Goal: Task Accomplishment & Management: Complete application form

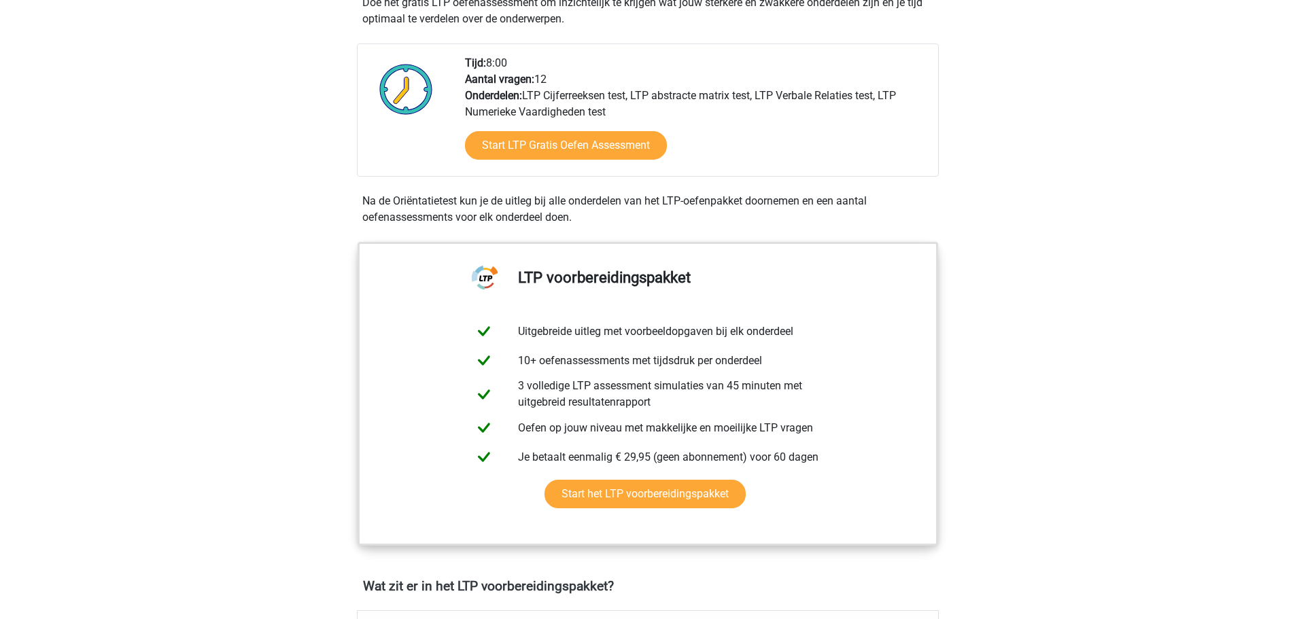
scroll to position [272, 0]
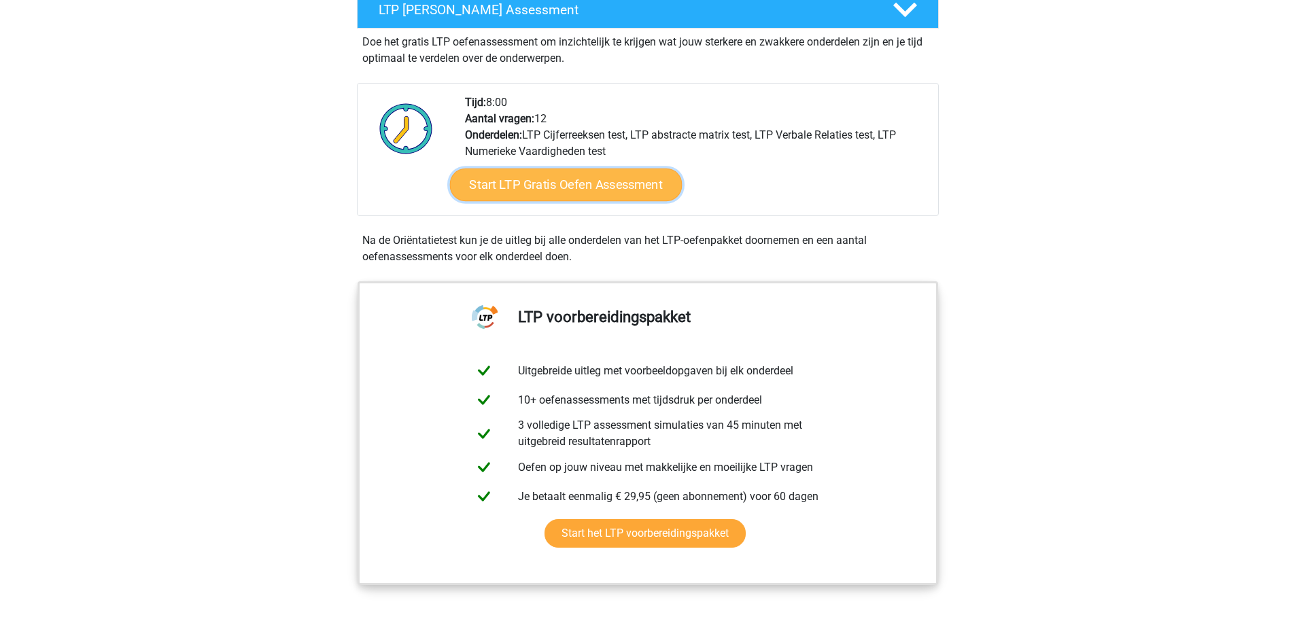
click at [619, 182] on link "Start LTP Gratis Oefen Assessment" at bounding box center [565, 185] width 233 height 33
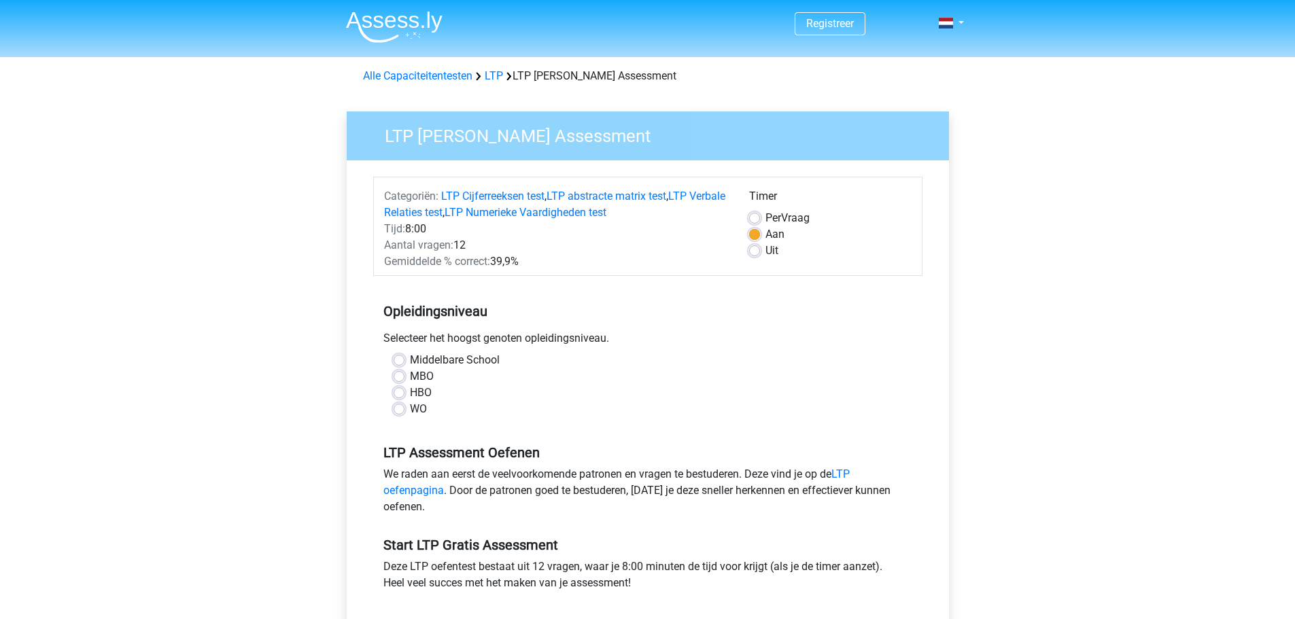
click at [410, 412] on label "WO" at bounding box center [418, 409] width 17 height 16
click at [394, 412] on input "WO" at bounding box center [399, 408] width 11 height 14
radio input "true"
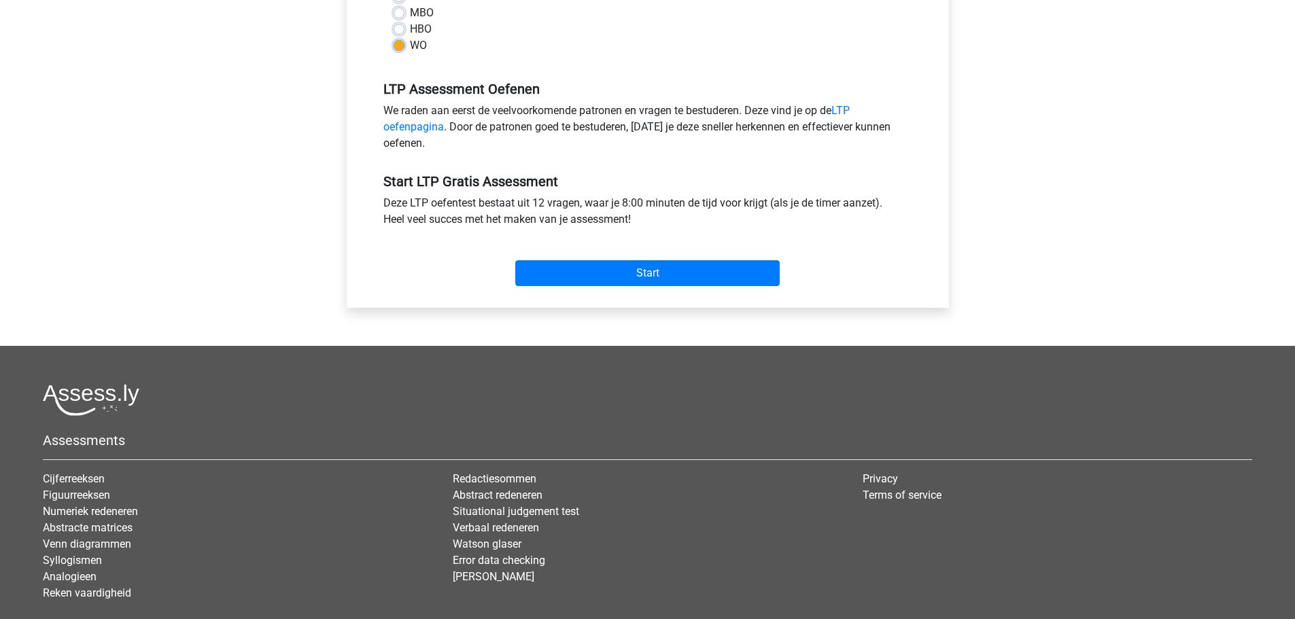
scroll to position [408, 0]
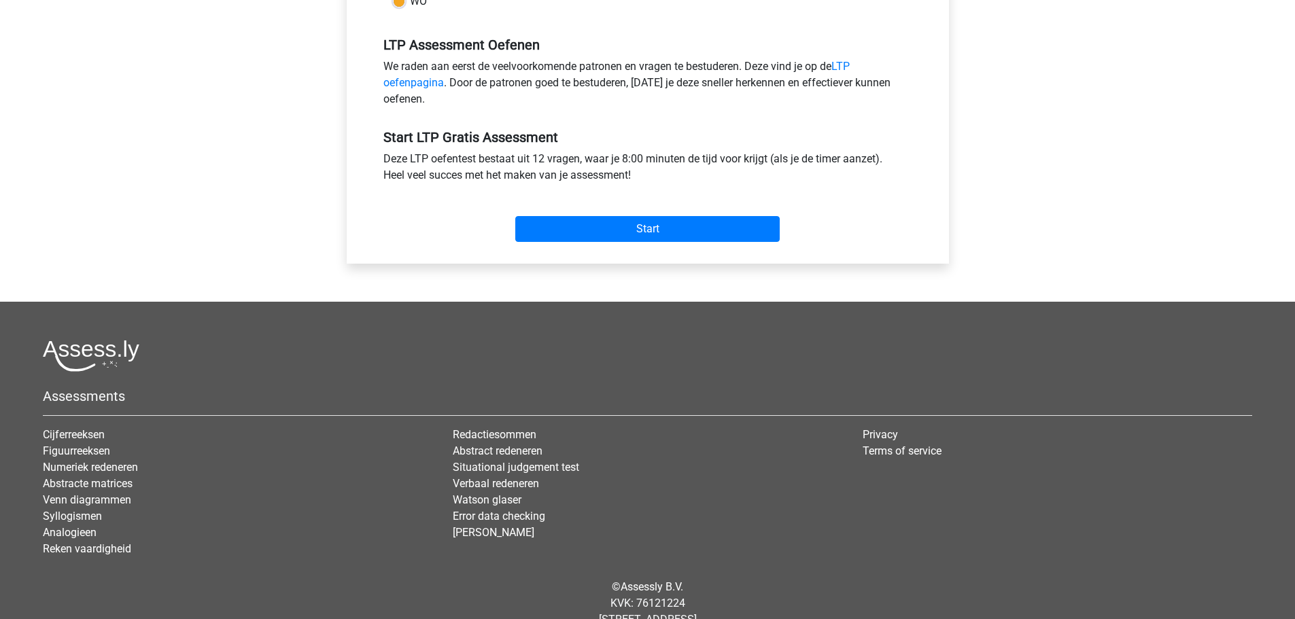
click at [733, 214] on div "Start" at bounding box center [647, 218] width 549 height 48
click at [722, 224] on input "Start" at bounding box center [647, 229] width 264 height 26
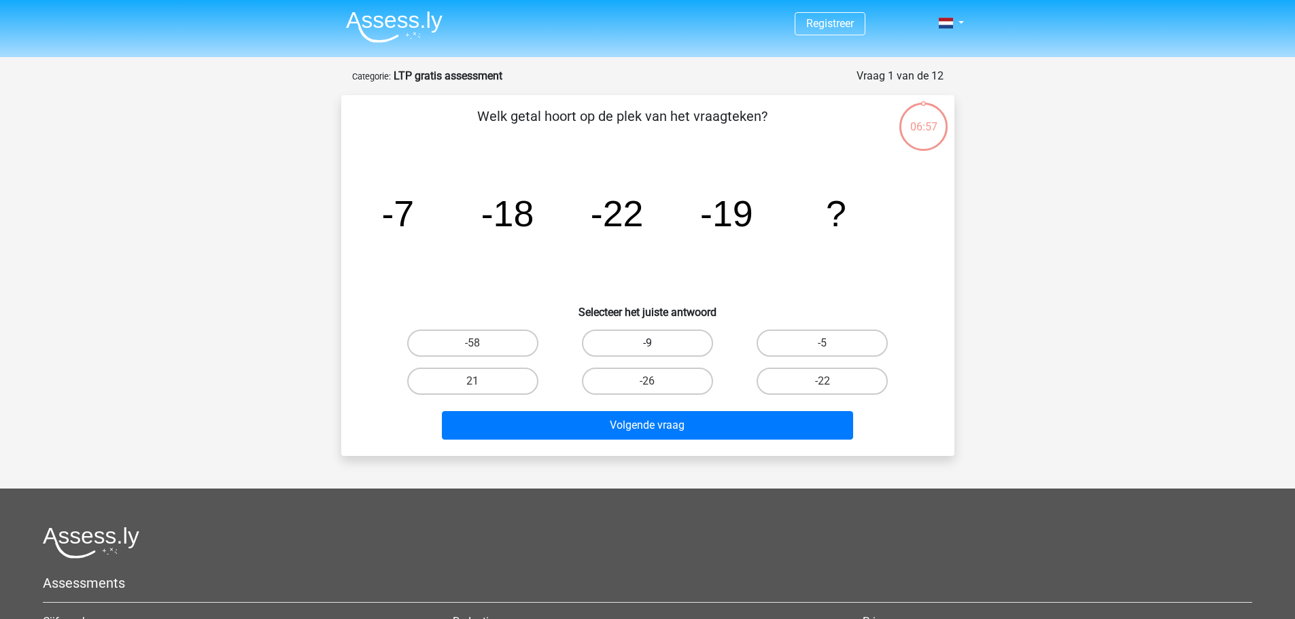
click at [654, 340] on label "-9" at bounding box center [647, 343] width 131 height 27
click at [654, 343] on input "-9" at bounding box center [651, 347] width 9 height 9
radio input "true"
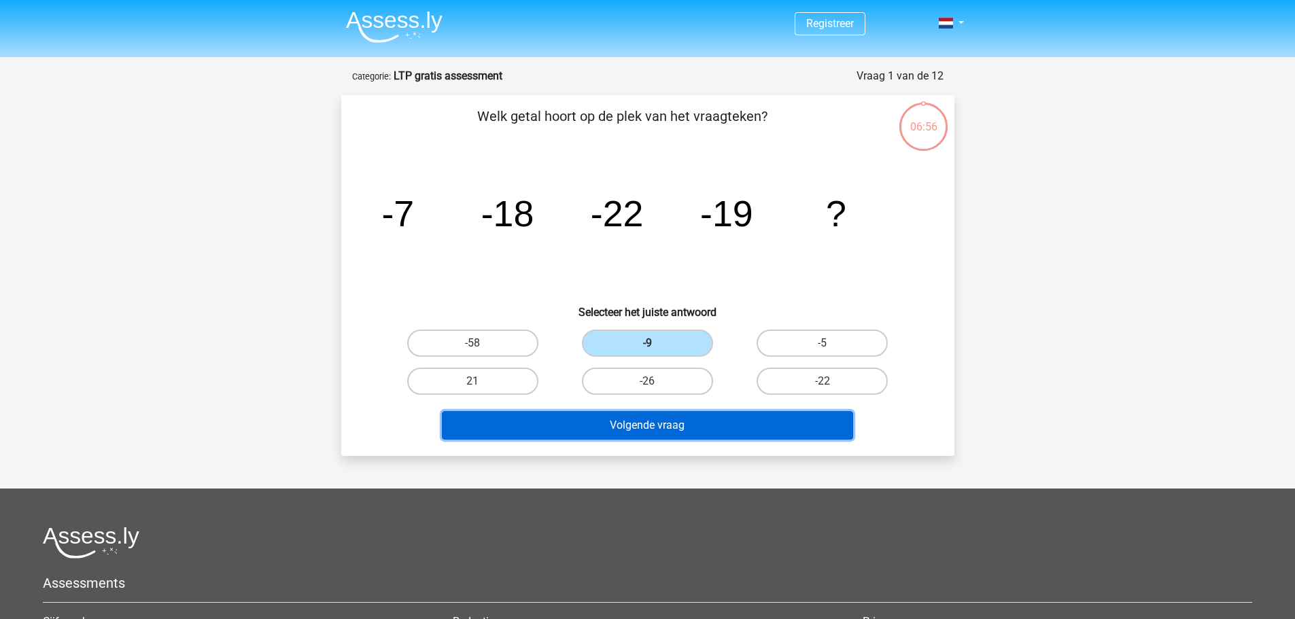
click at [656, 431] on button "Volgende vraag" at bounding box center [647, 425] width 411 height 29
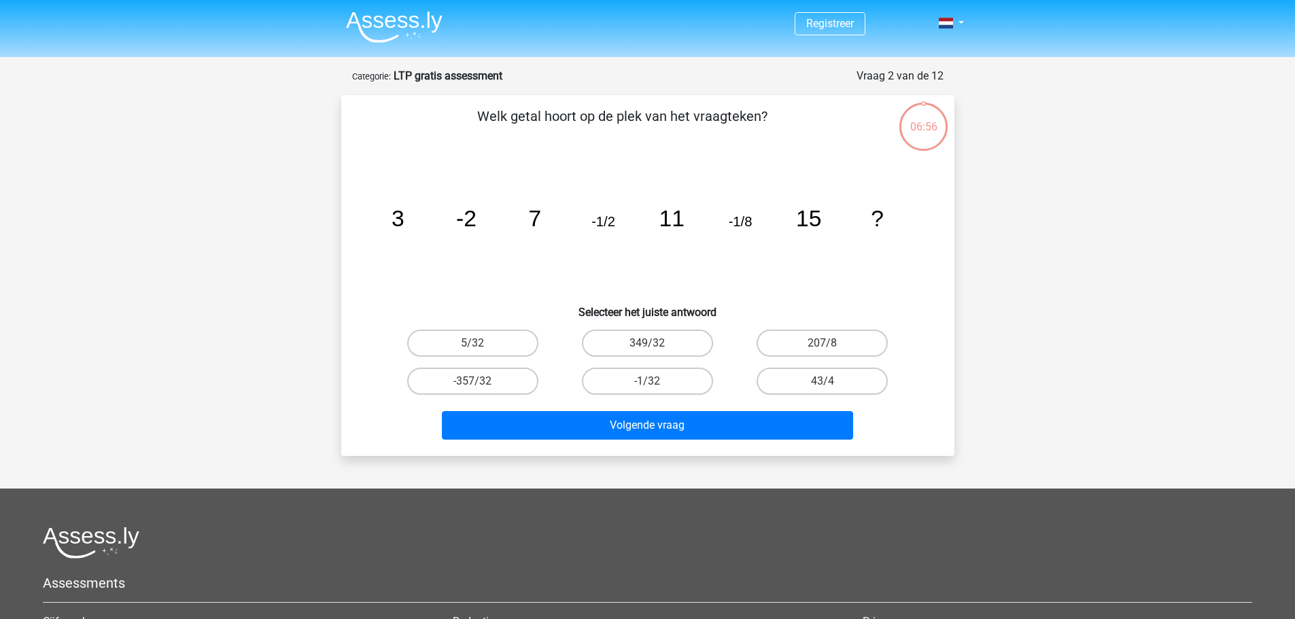
scroll to position [68, 0]
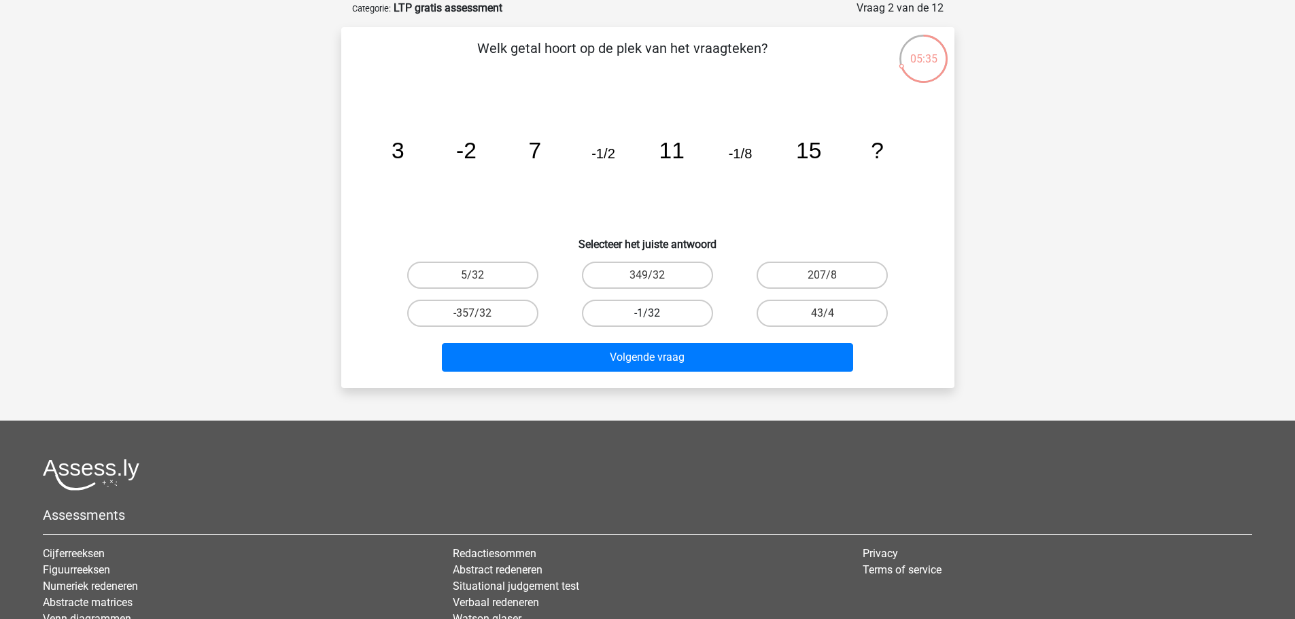
click at [661, 312] on label "-1/32" at bounding box center [647, 313] width 131 height 27
click at [656, 313] on input "-1/32" at bounding box center [651, 317] width 9 height 9
radio input "true"
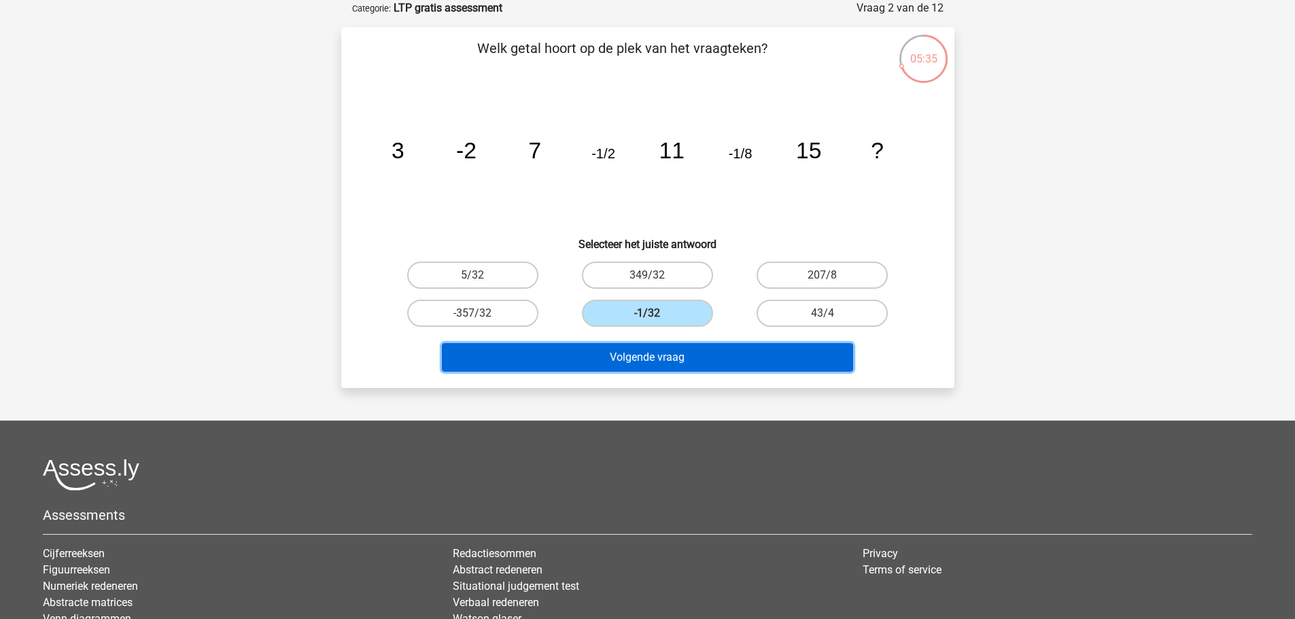
click at [717, 352] on button "Volgende vraag" at bounding box center [647, 357] width 411 height 29
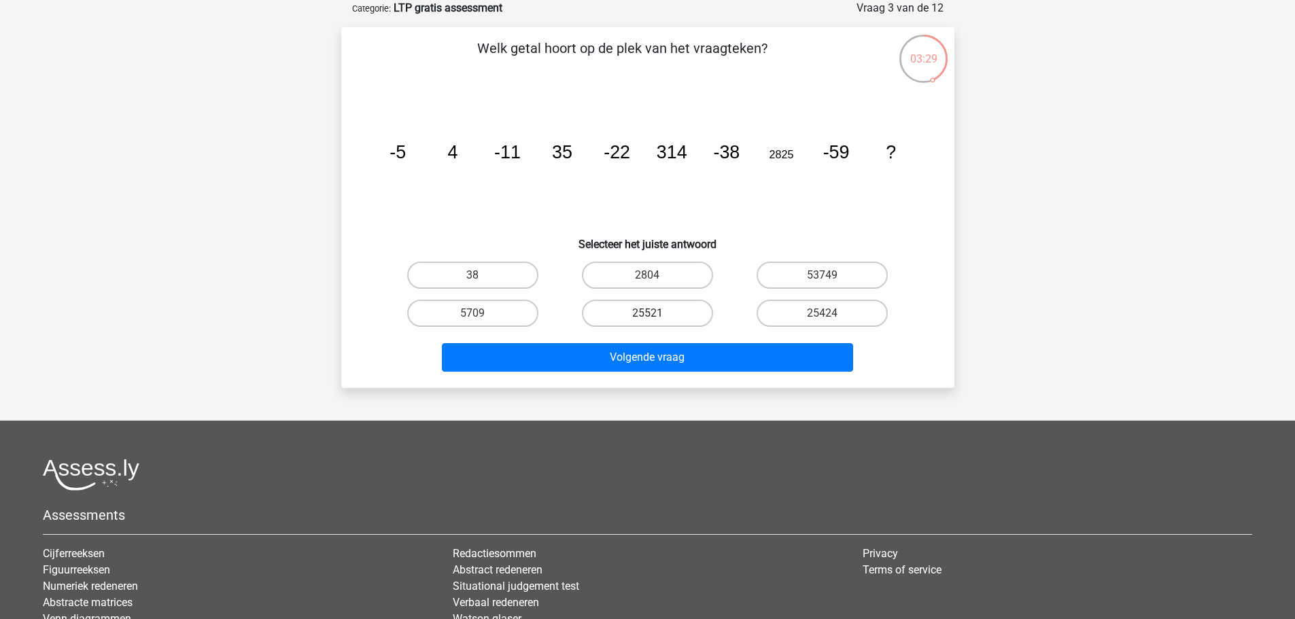
click at [686, 313] on label "25521" at bounding box center [647, 313] width 131 height 27
click at [656, 313] on input "25521" at bounding box center [651, 317] width 9 height 9
radio input "true"
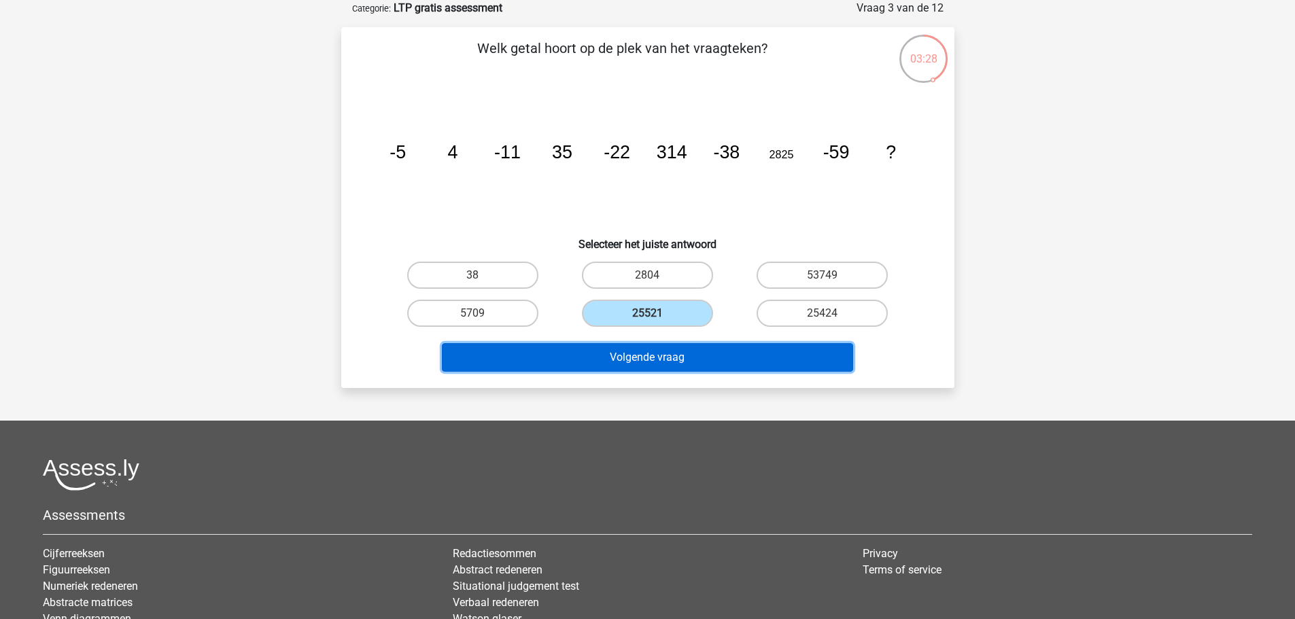
click at [741, 353] on button "Volgende vraag" at bounding box center [647, 357] width 411 height 29
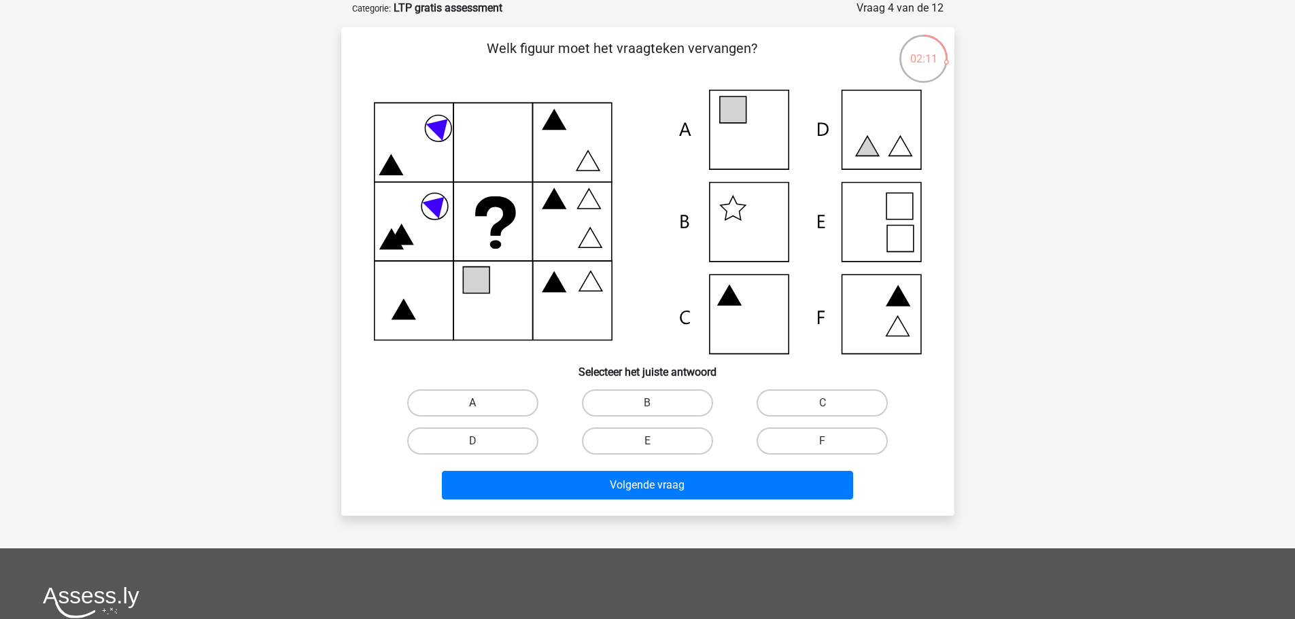
click at [499, 405] on label "A" at bounding box center [472, 403] width 131 height 27
click at [481, 405] on input "A" at bounding box center [477, 407] width 9 height 9
radio input "true"
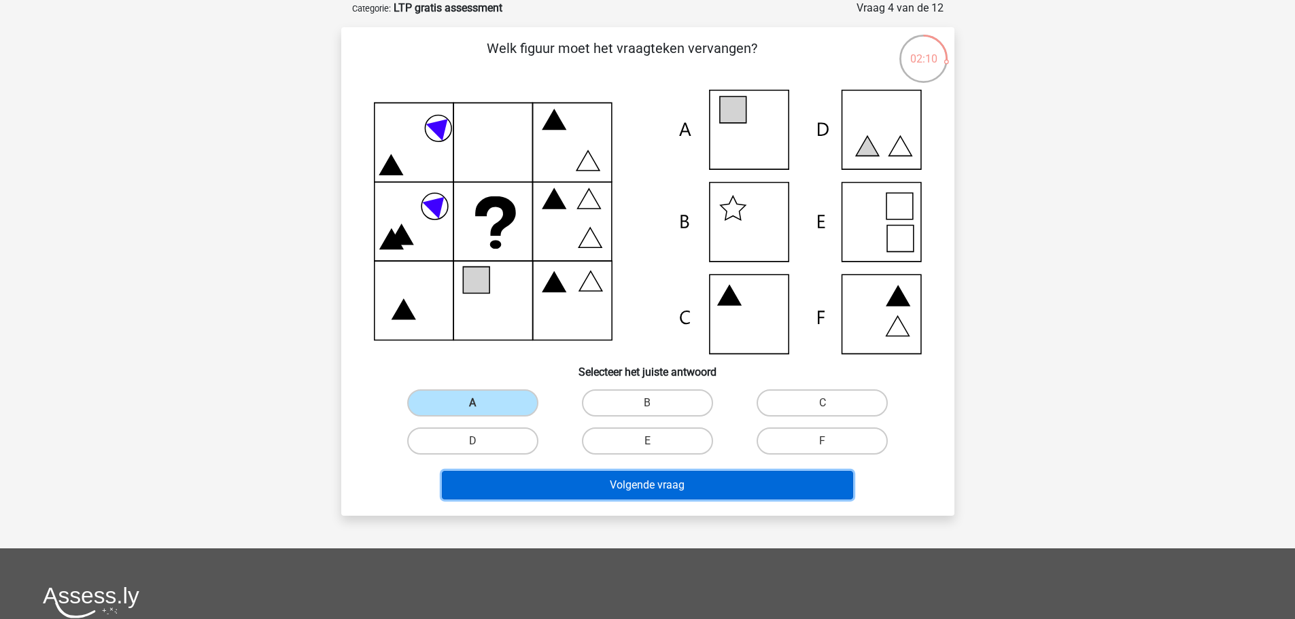
click at [651, 489] on button "Volgende vraag" at bounding box center [647, 485] width 411 height 29
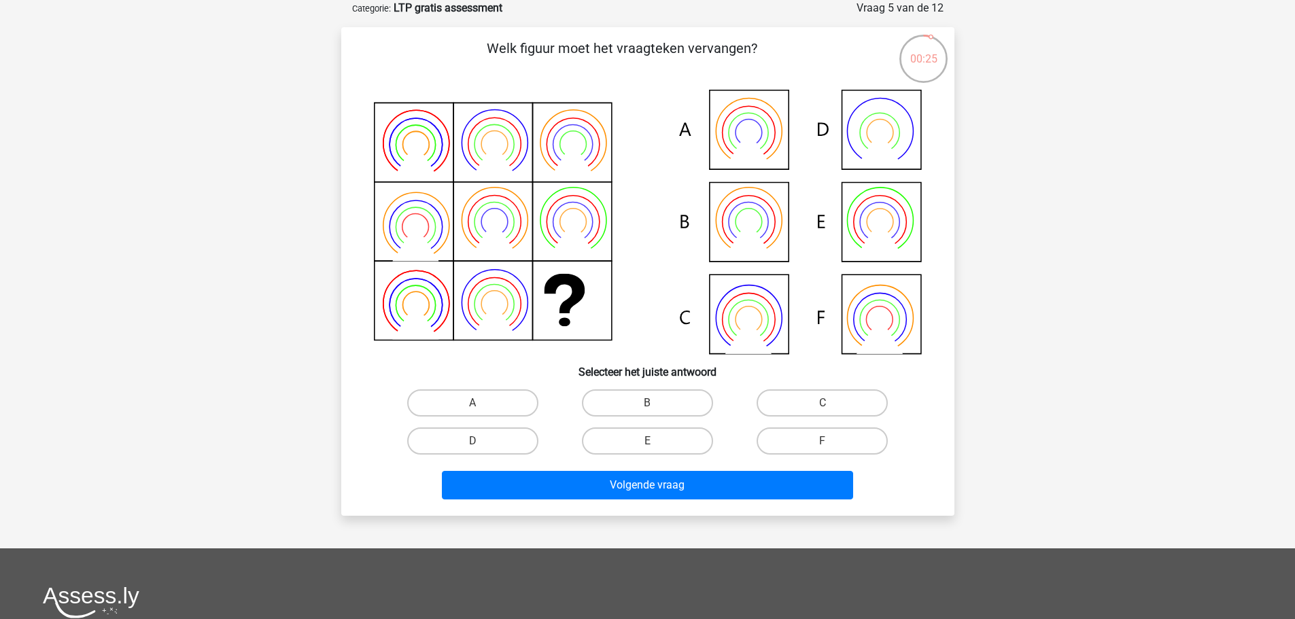
click at [824, 447] on input "F" at bounding box center [827, 445] width 9 height 9
radio input "true"
drag, startPoint x: 778, startPoint y: 505, endPoint x: 776, endPoint y: 496, distance: 8.9
click at [777, 505] on div "Welk figuur moet het vraagteken vervangen?" at bounding box center [647, 271] width 613 height 489
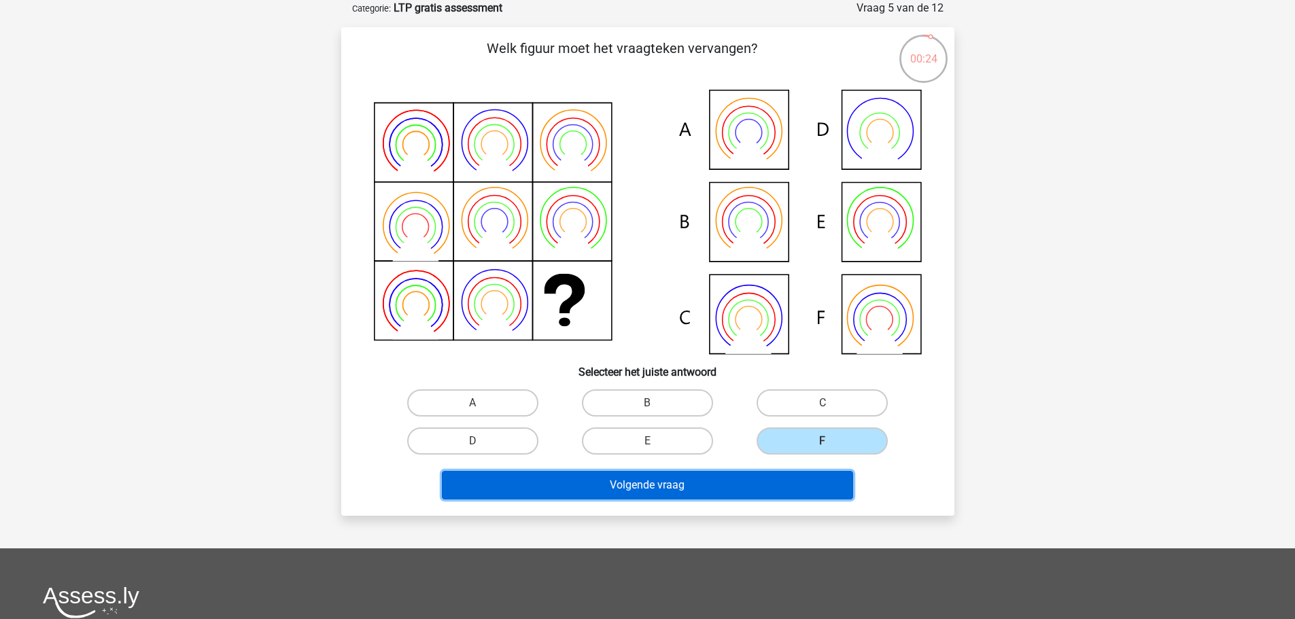
click at [776, 486] on button "Volgende vraag" at bounding box center [647, 485] width 411 height 29
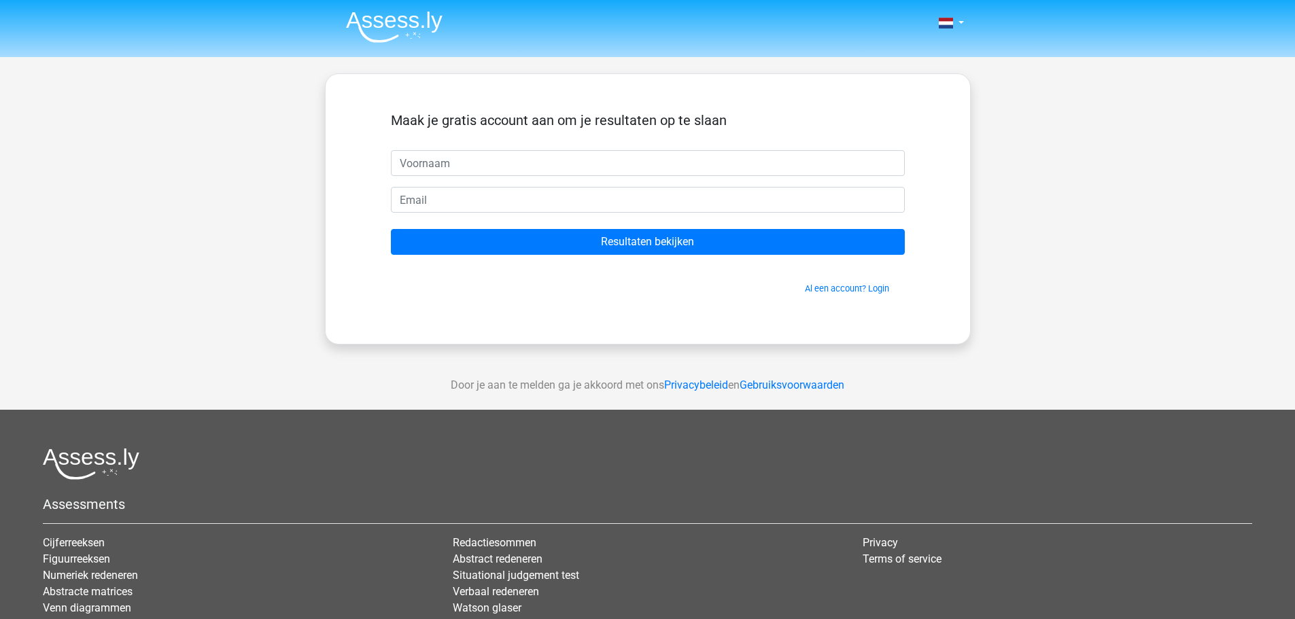
click at [494, 155] on input "text" at bounding box center [648, 163] width 514 height 26
type input "[PERSON_NAME]"
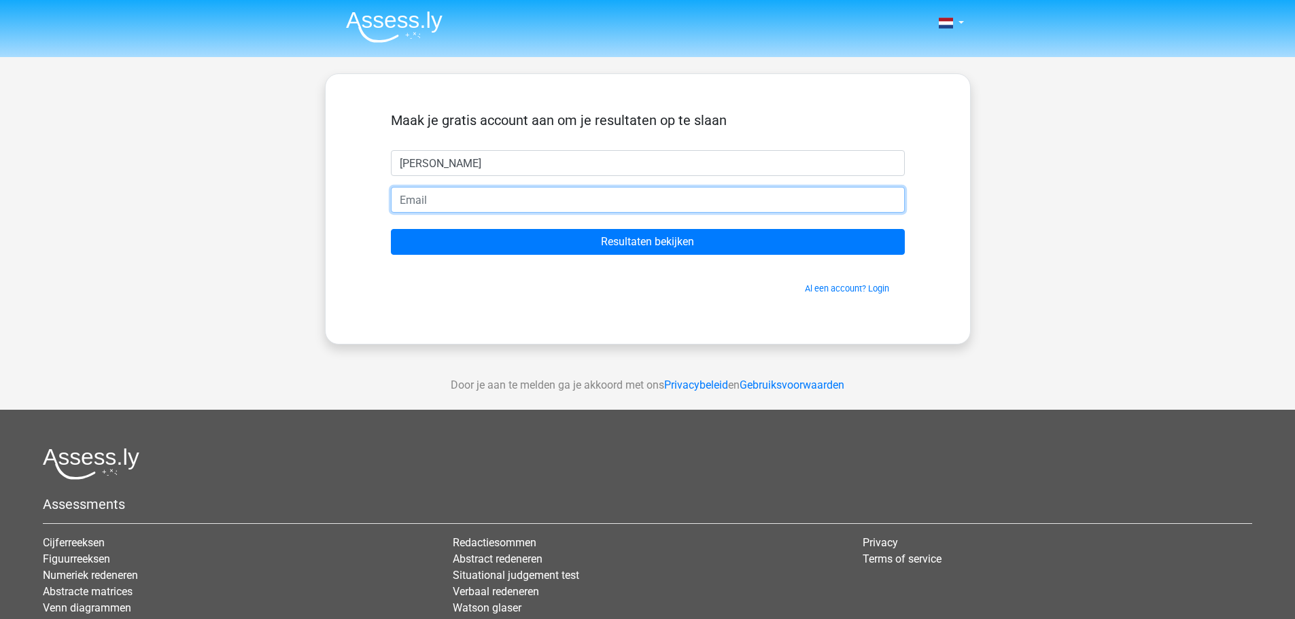
click at [494, 206] on input "email" at bounding box center [648, 200] width 514 height 26
type input "johnnyvuong7@hotmail.com"
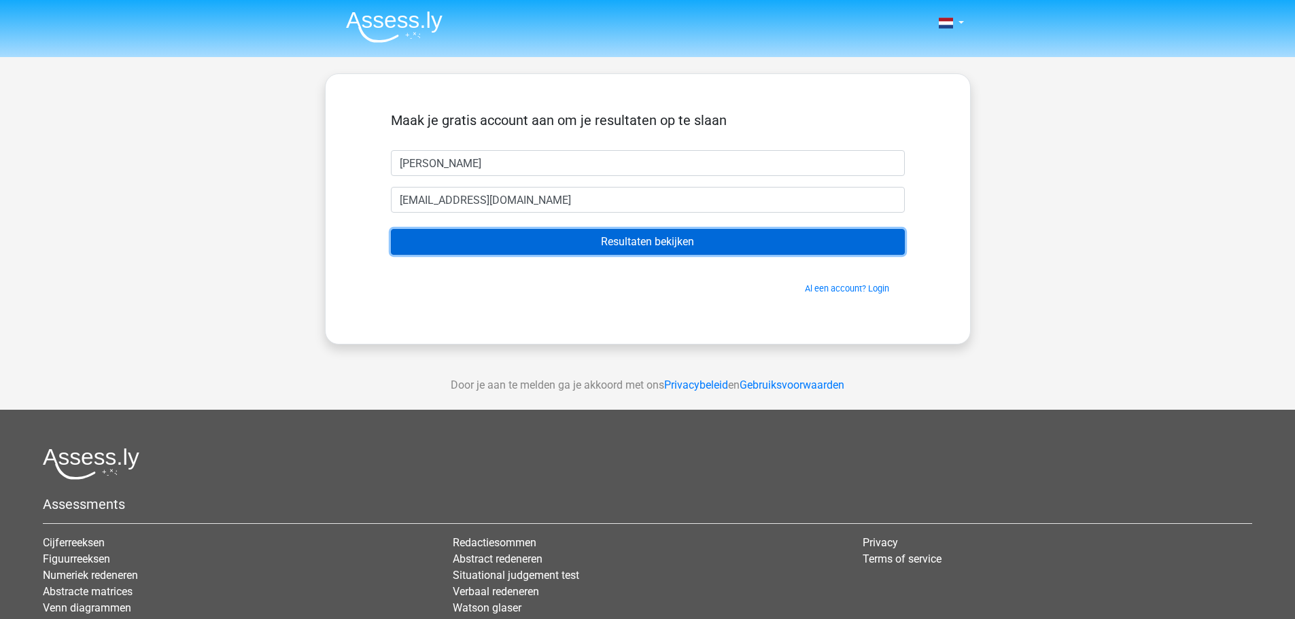
click at [647, 245] on input "Resultaten bekijken" at bounding box center [648, 242] width 514 height 26
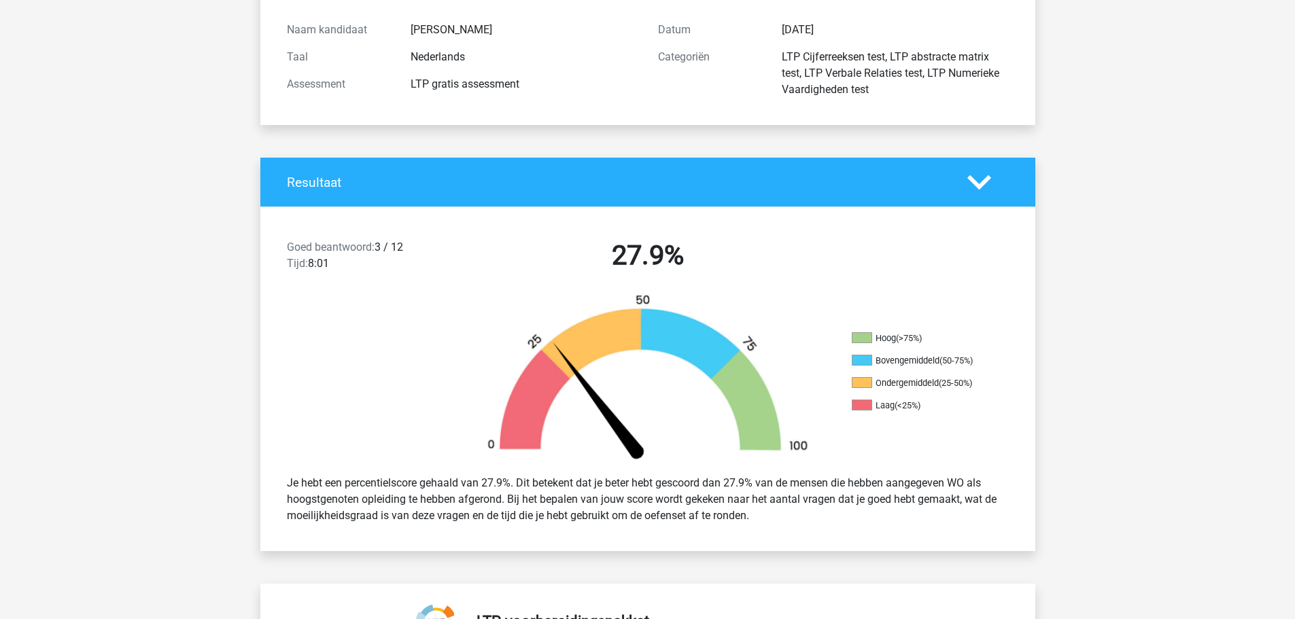
scroll to position [136, 0]
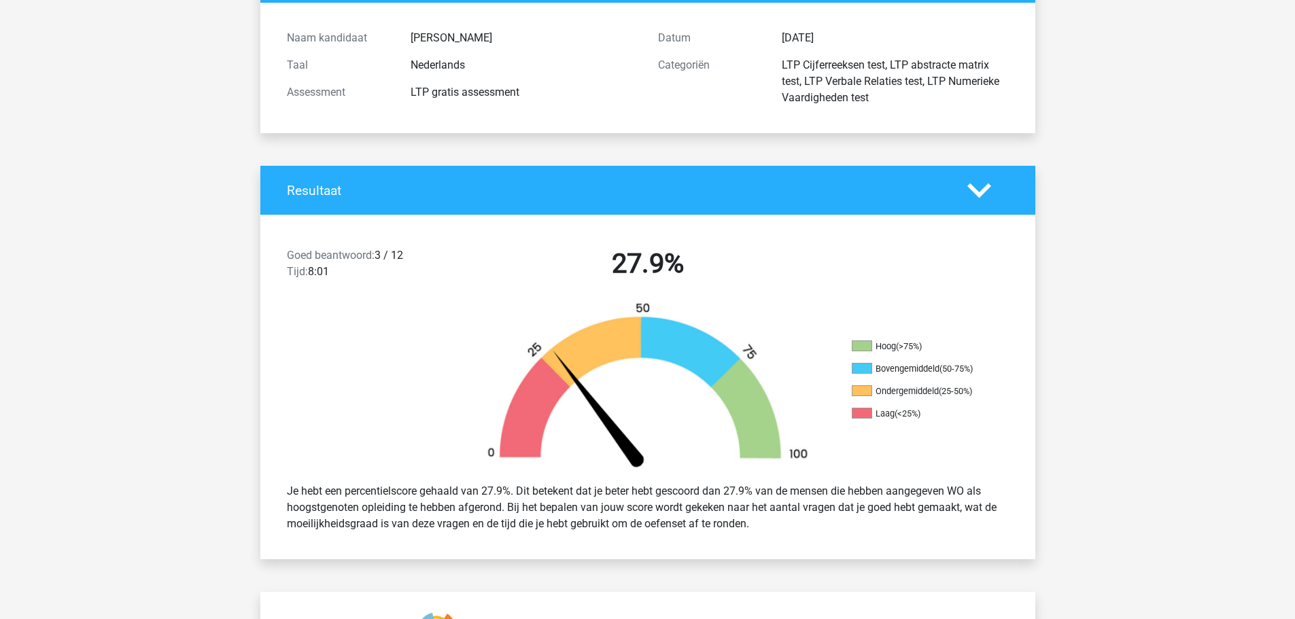
click at [976, 183] on icon at bounding box center [979, 191] width 24 height 24
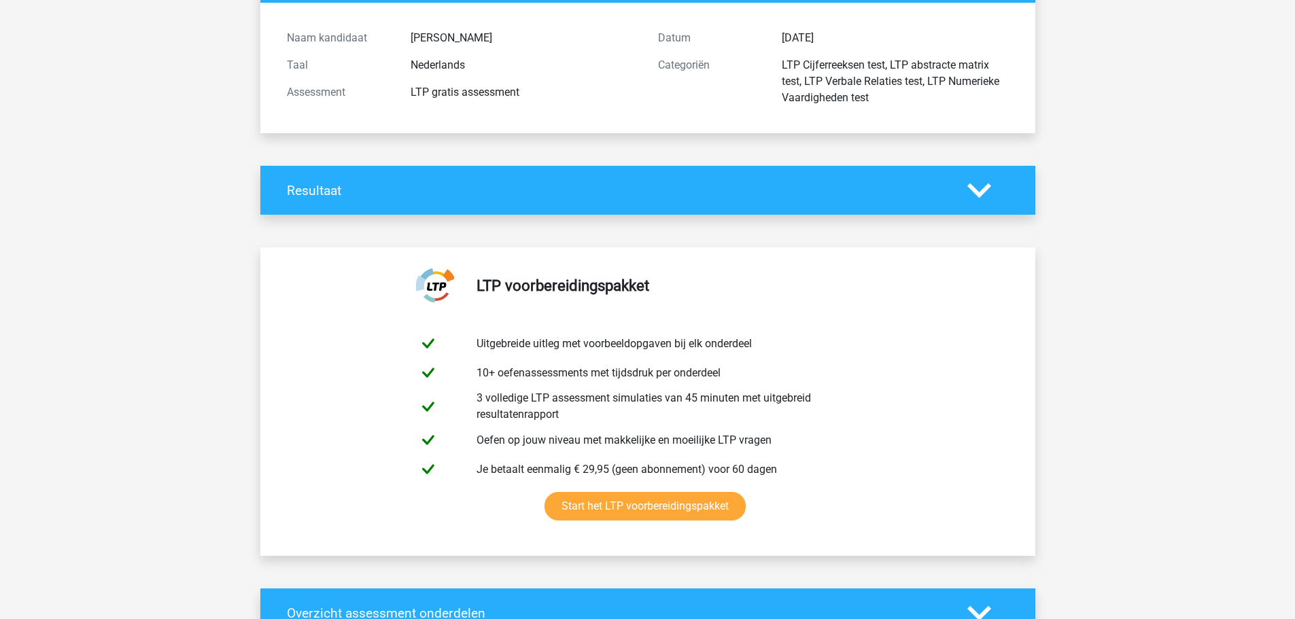
click at [976, 182] on icon at bounding box center [979, 191] width 24 height 24
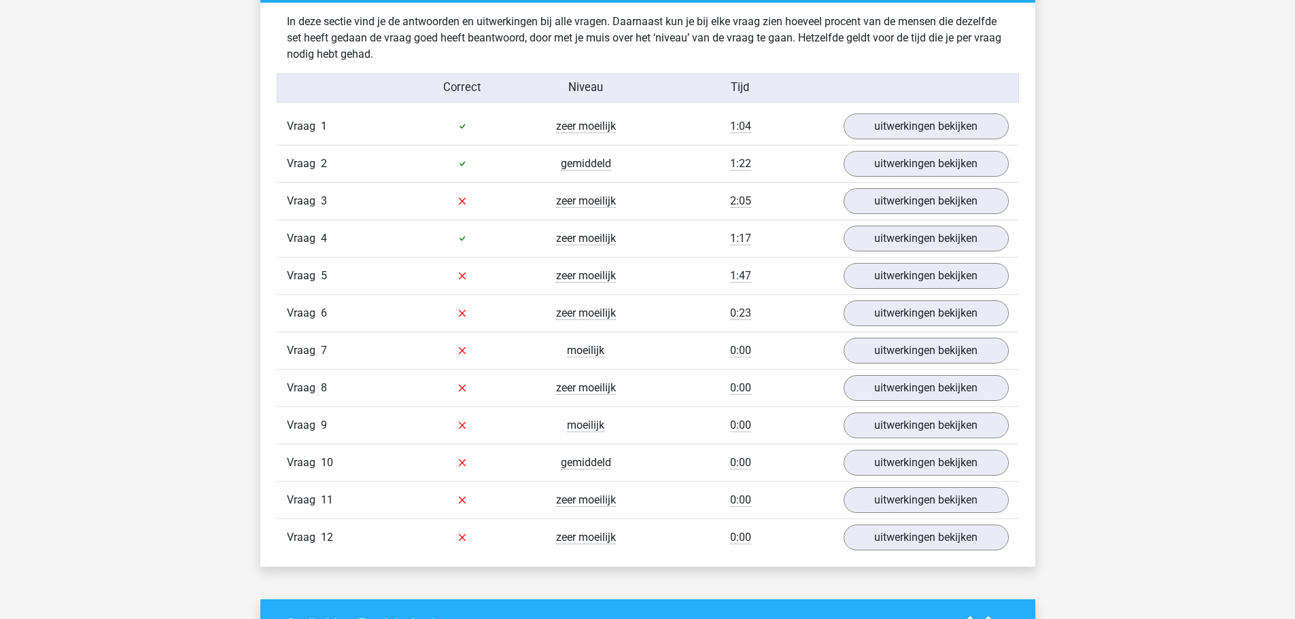
scroll to position [1496, 0]
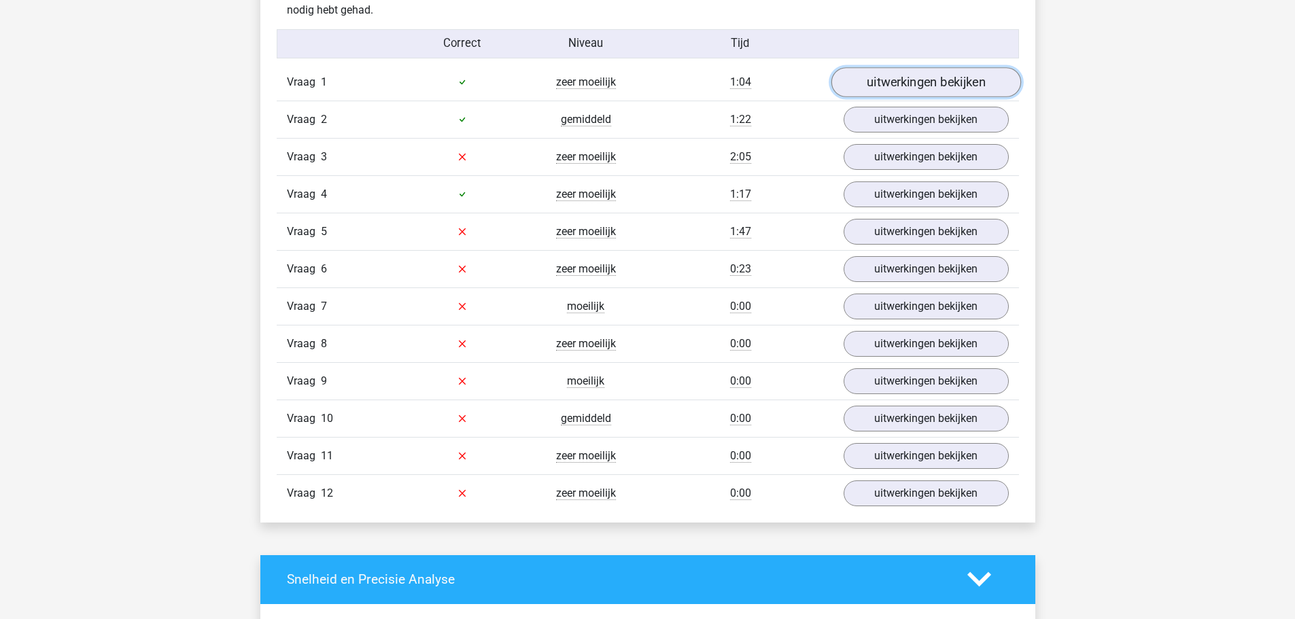
click at [925, 79] on link "uitwerkingen bekijken" at bounding box center [926, 82] width 190 height 30
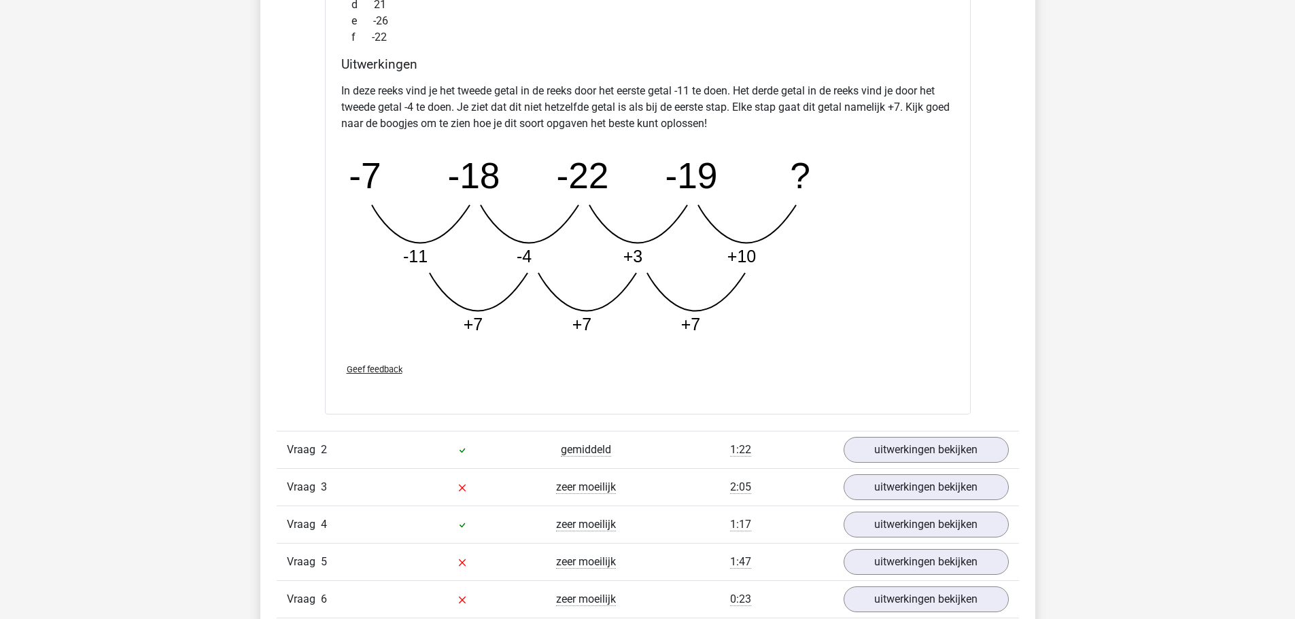
scroll to position [2040, 0]
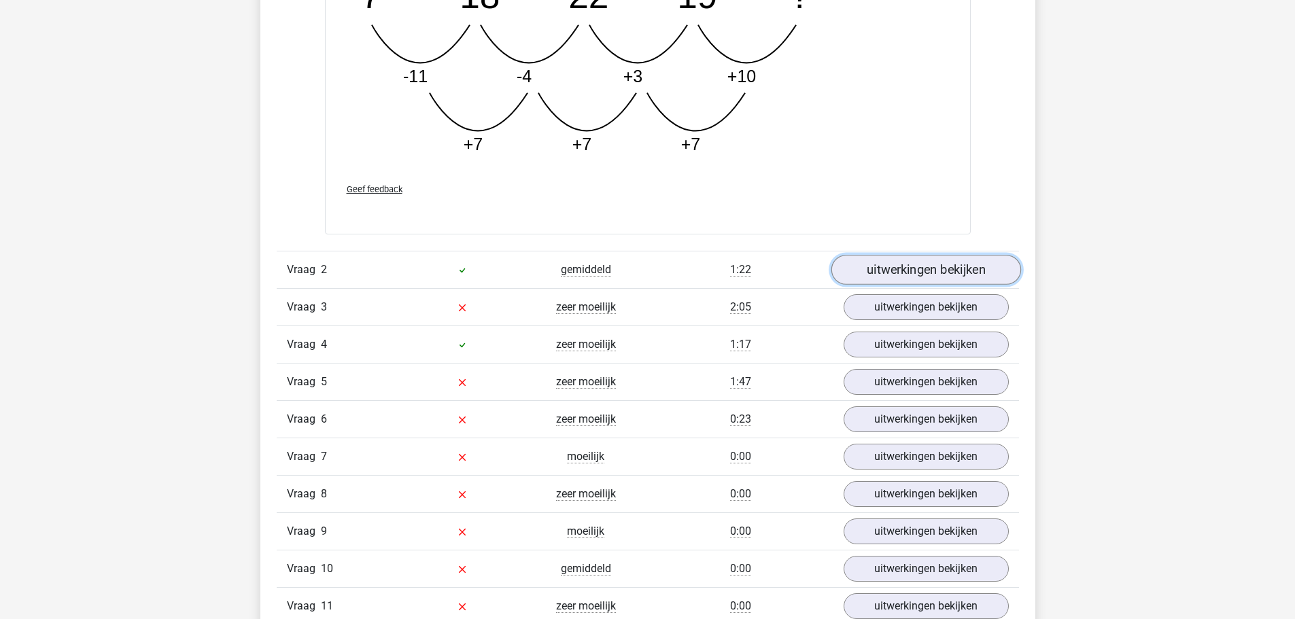
click at [909, 269] on link "uitwerkingen bekijken" at bounding box center [926, 271] width 190 height 30
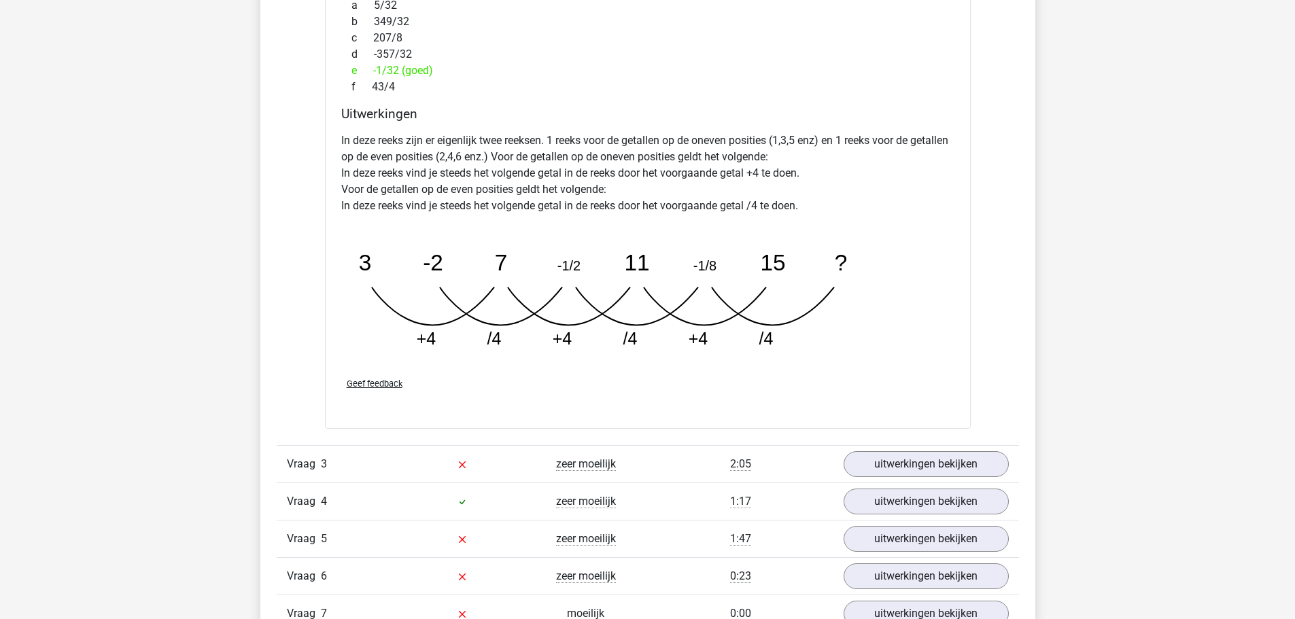
scroll to position [2583, 0]
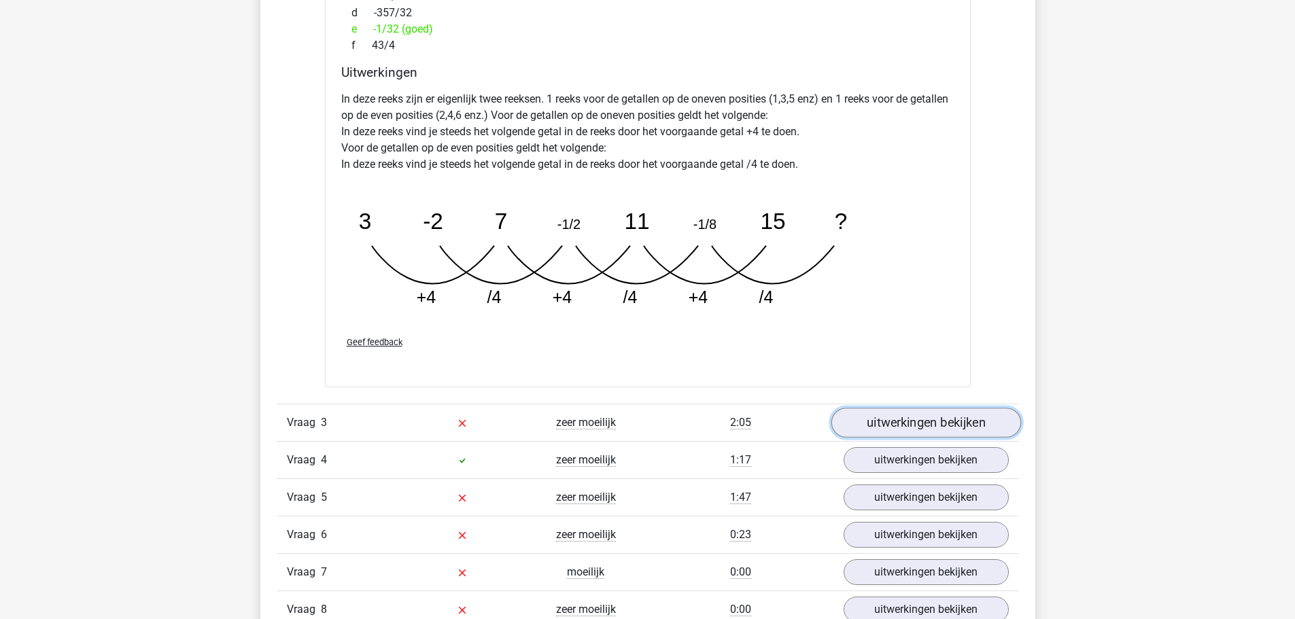
click at [910, 424] on link "uitwerkingen bekijken" at bounding box center [926, 423] width 190 height 30
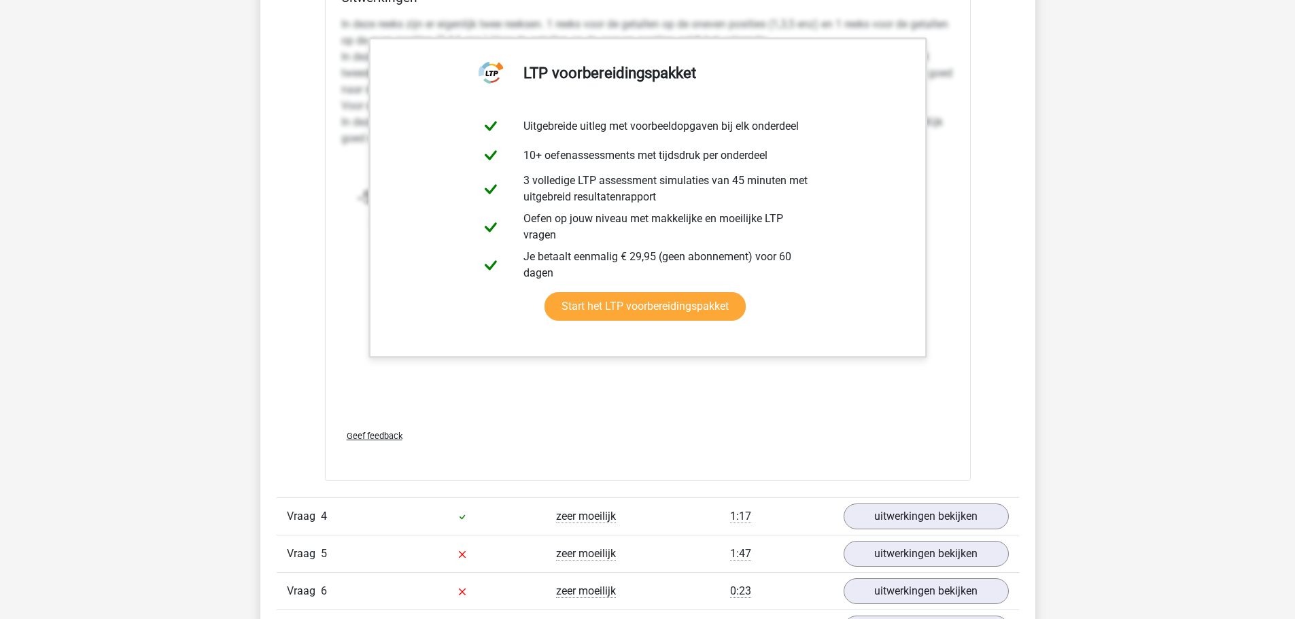
scroll to position [3399, 0]
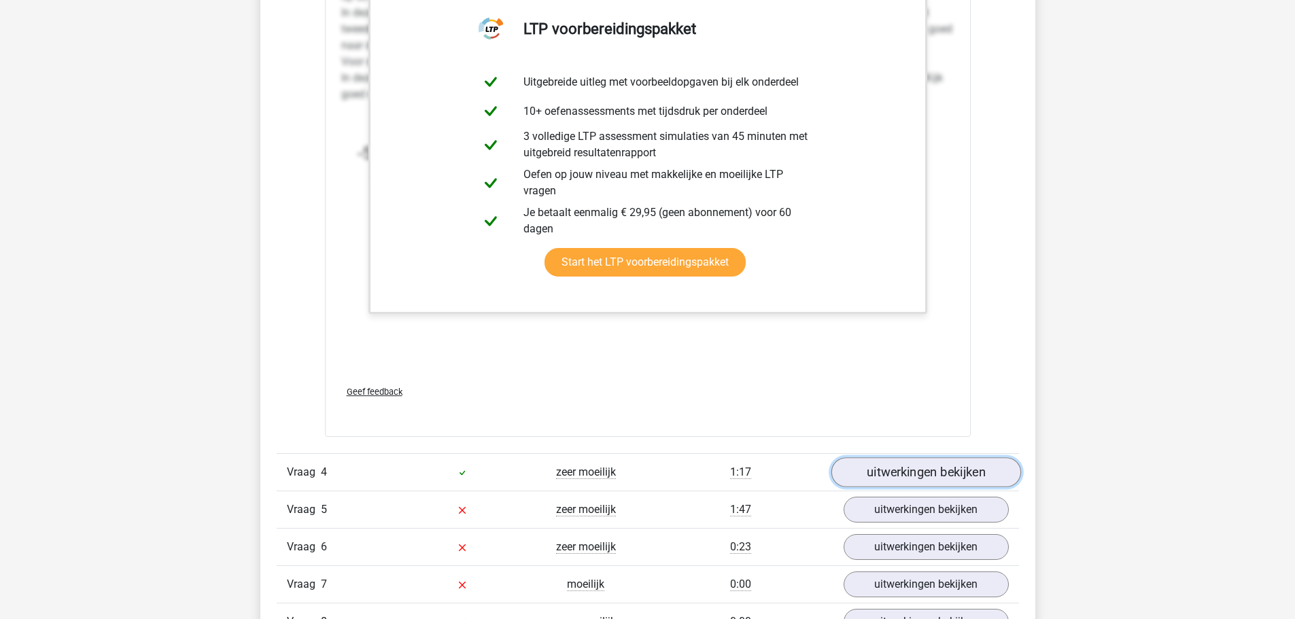
click at [944, 470] on link "uitwerkingen bekijken" at bounding box center [926, 473] width 190 height 30
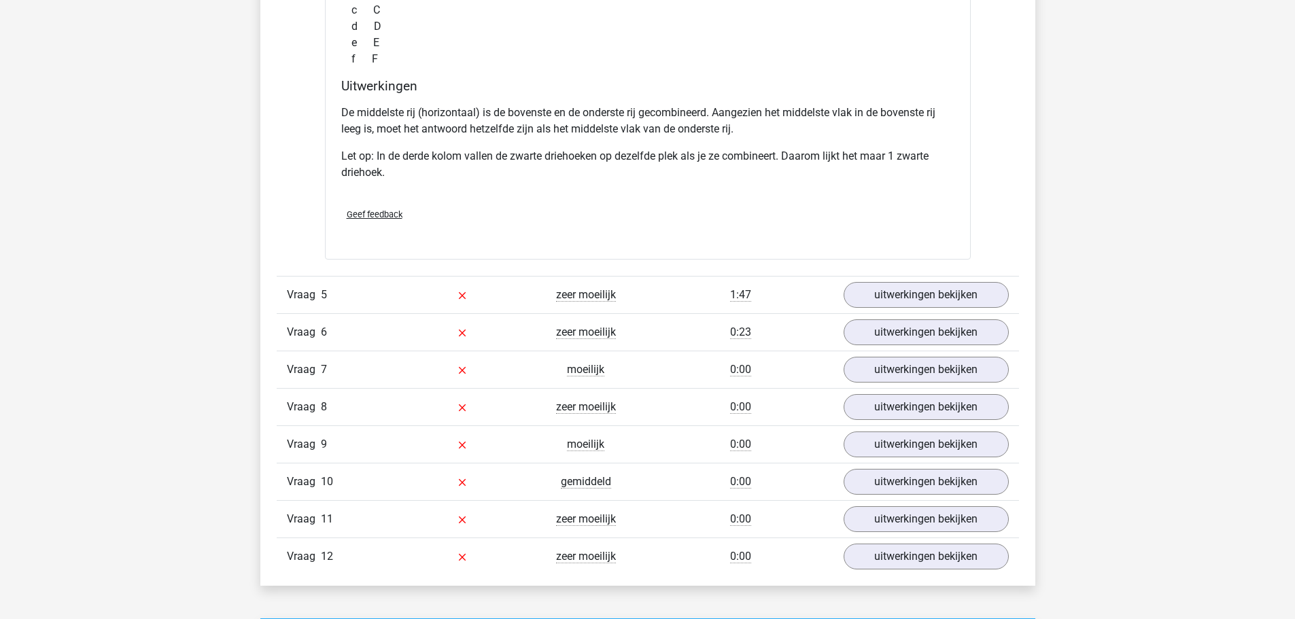
scroll to position [4351, 0]
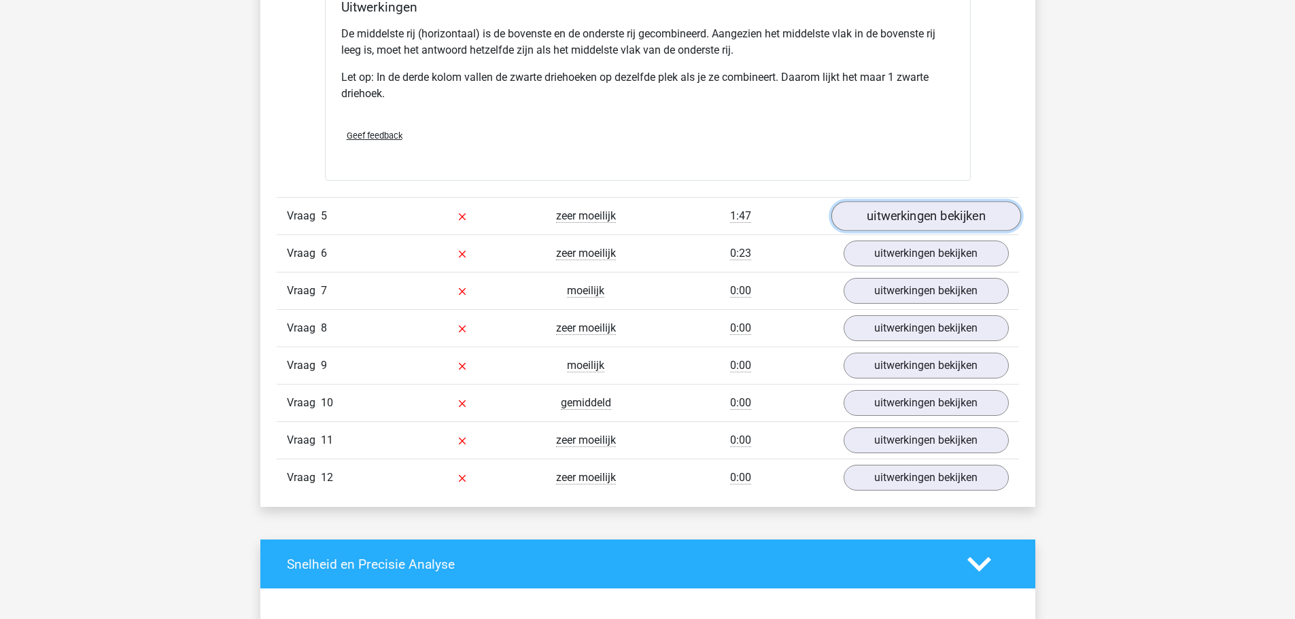
click at [916, 224] on link "uitwerkingen bekijken" at bounding box center [926, 216] width 190 height 30
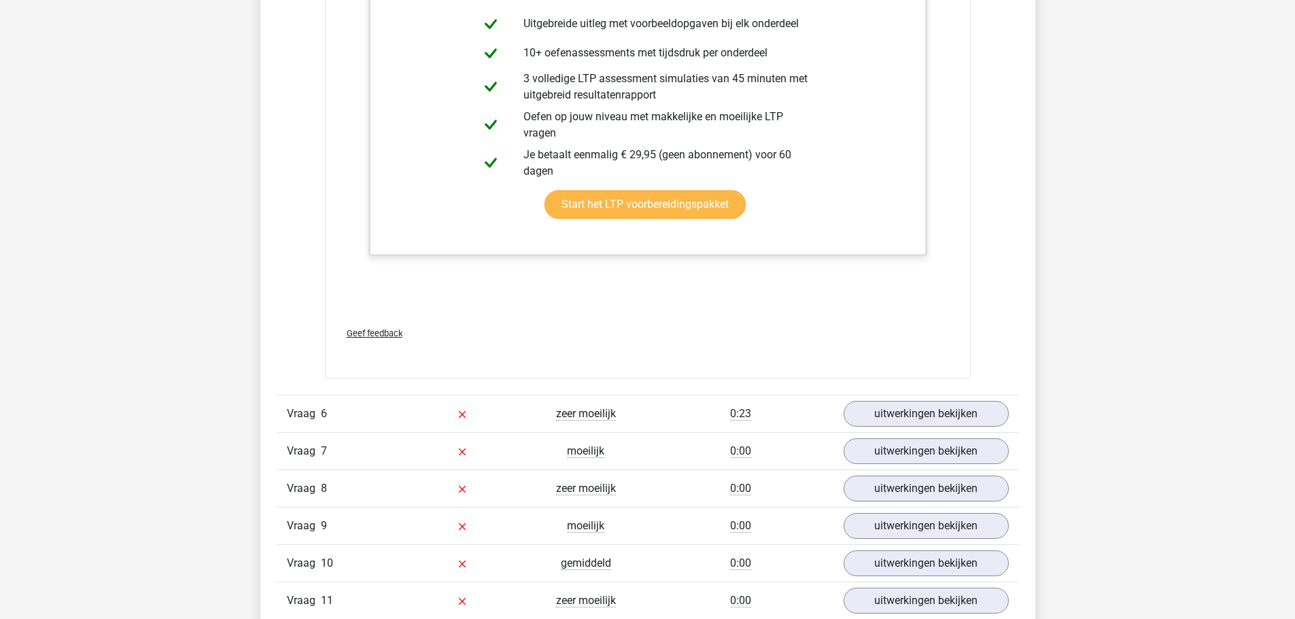
scroll to position [5167, 0]
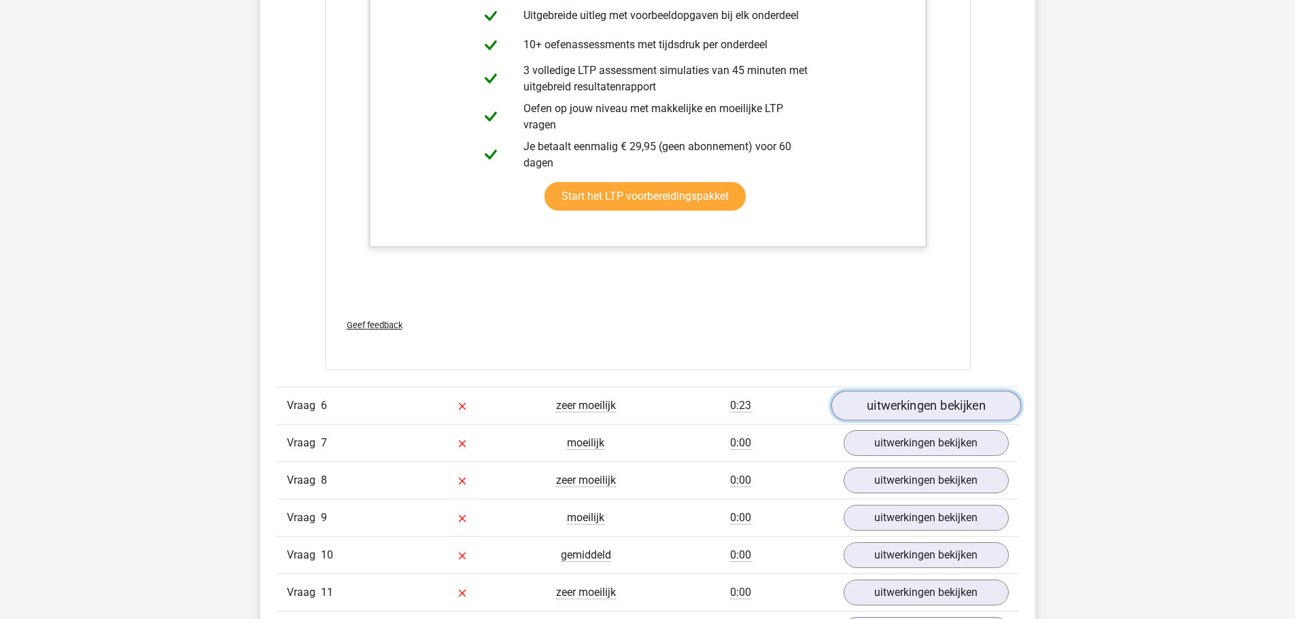
click at [900, 402] on link "uitwerkingen bekijken" at bounding box center [926, 407] width 190 height 30
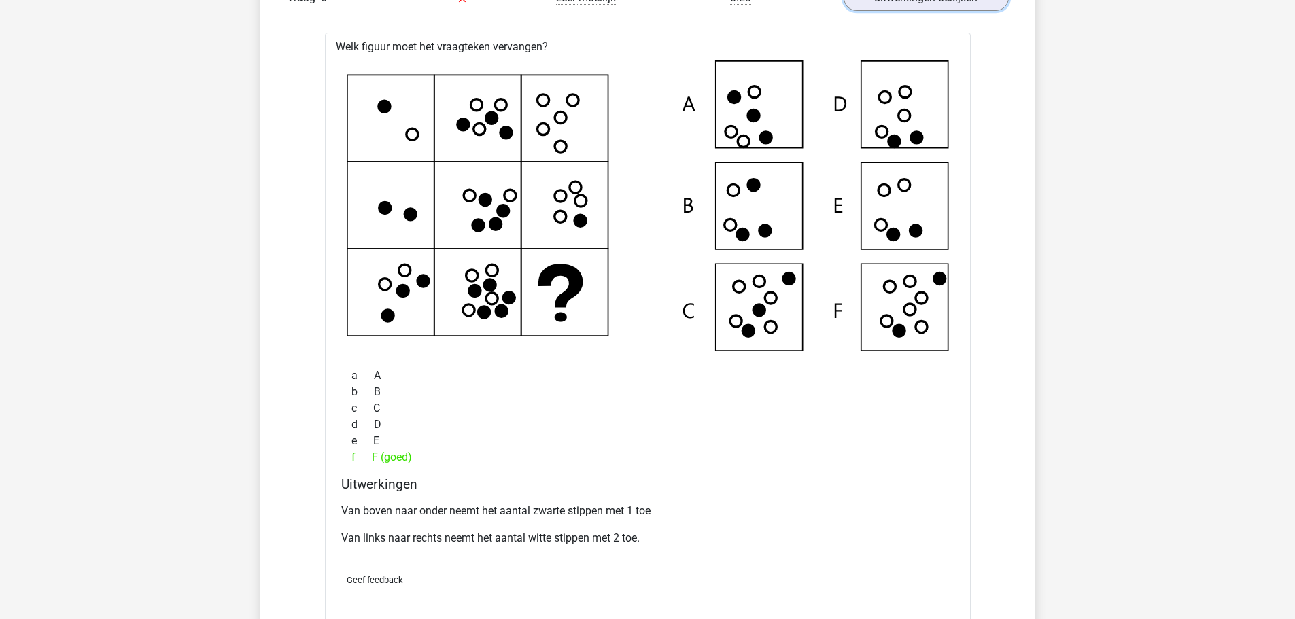
scroll to position [5847, 0]
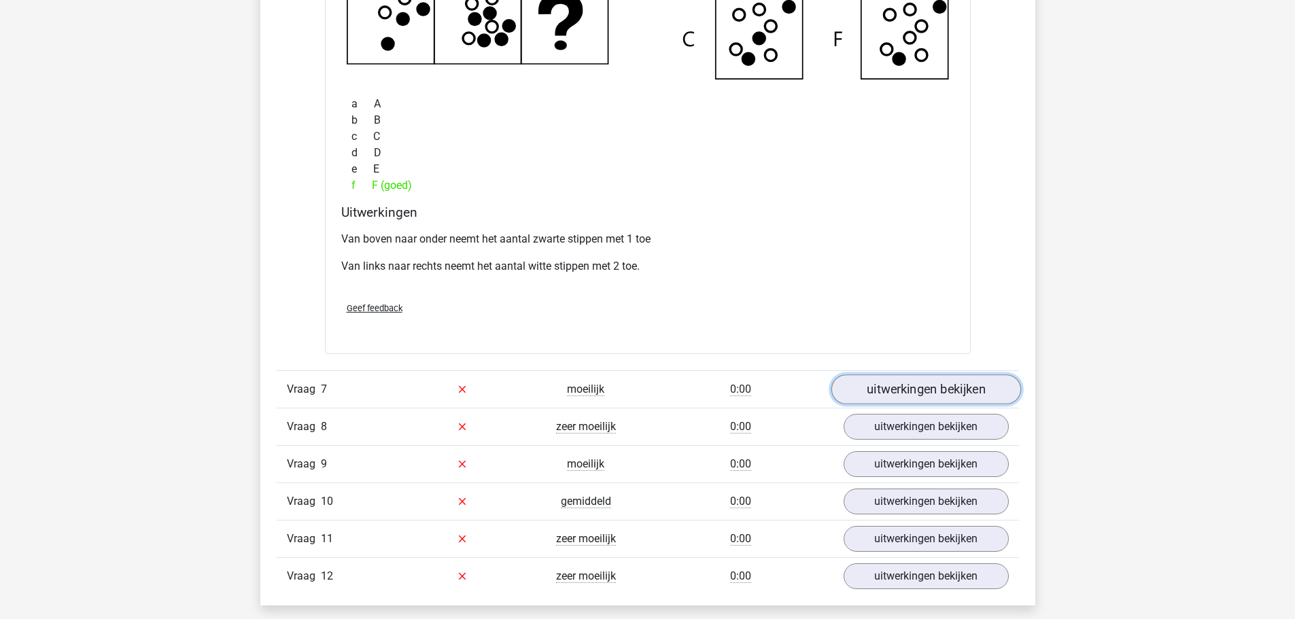
click at [912, 393] on link "uitwerkingen bekijken" at bounding box center [926, 390] width 190 height 30
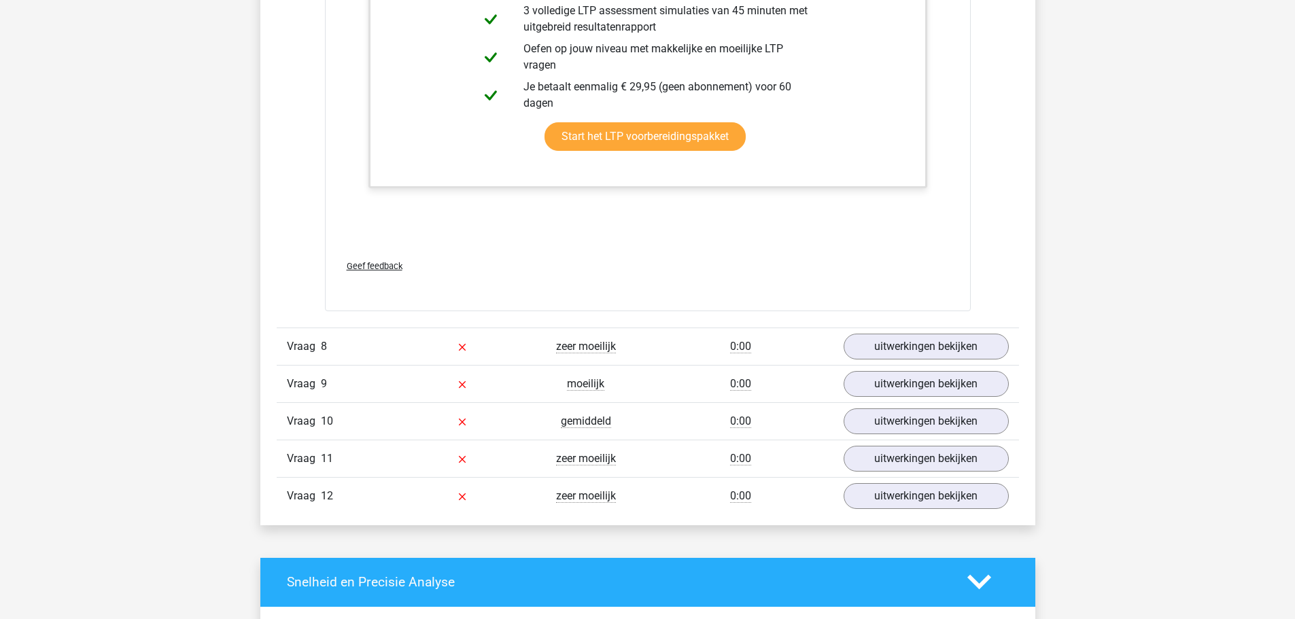
scroll to position [6663, 0]
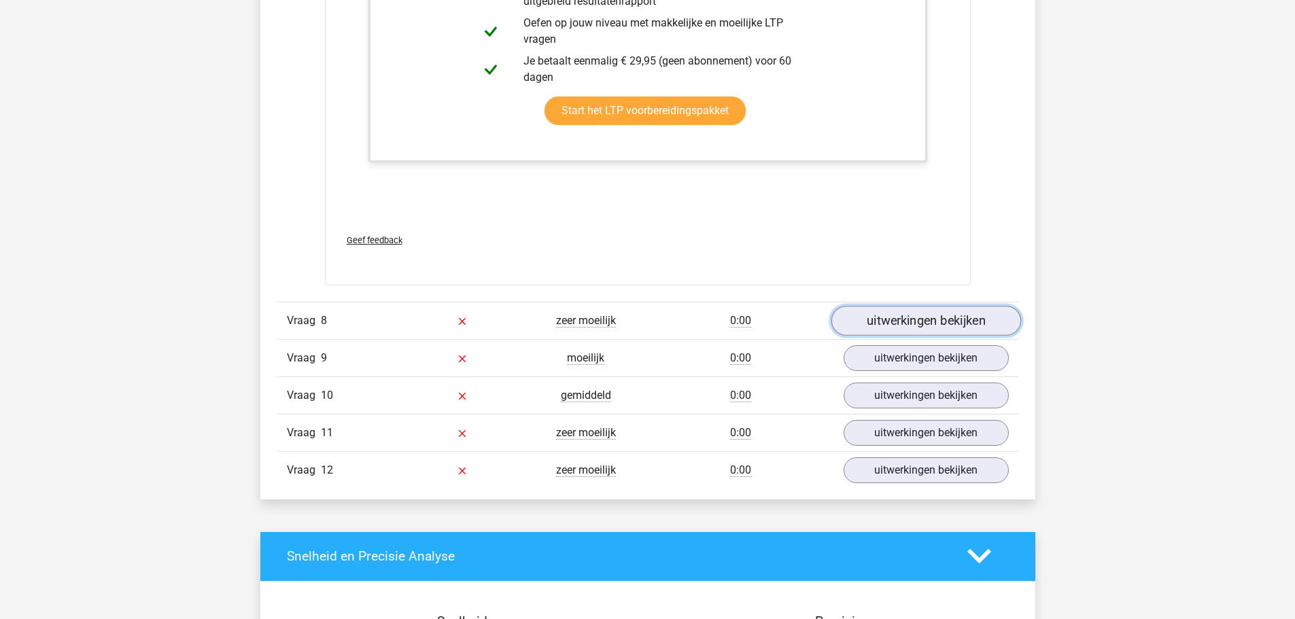
click at [947, 327] on link "uitwerkingen bekijken" at bounding box center [926, 321] width 190 height 30
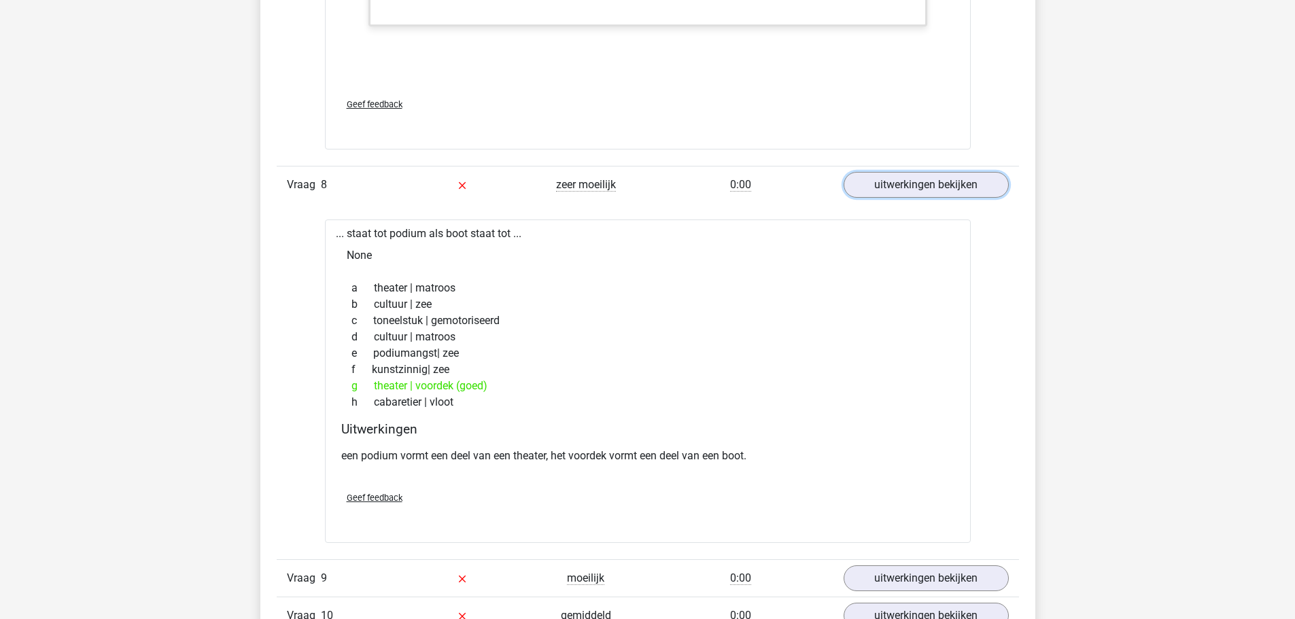
scroll to position [6935, 0]
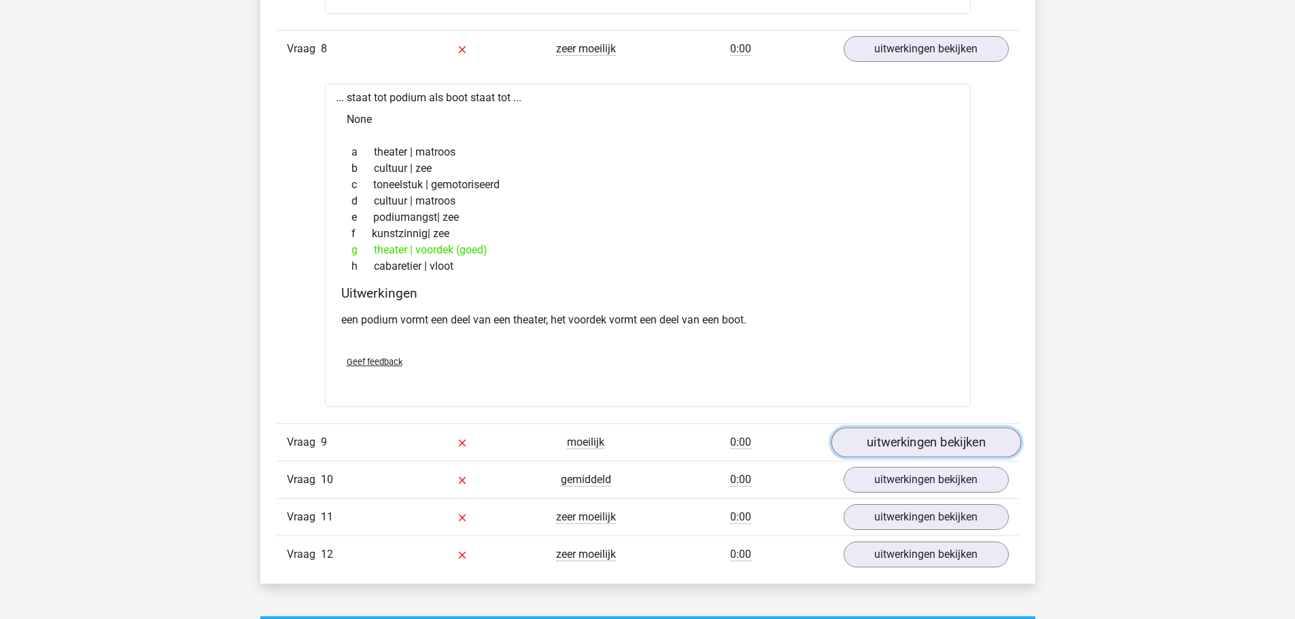
click at [930, 447] on link "uitwerkingen bekijken" at bounding box center [926, 443] width 190 height 30
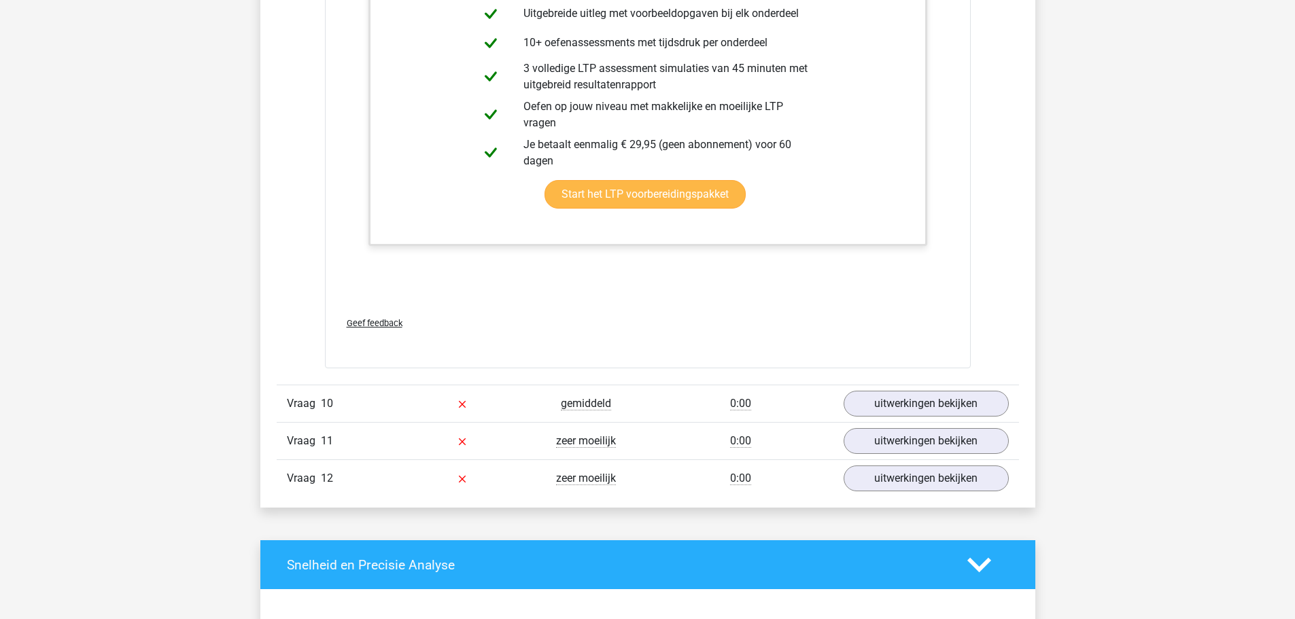
scroll to position [7750, 0]
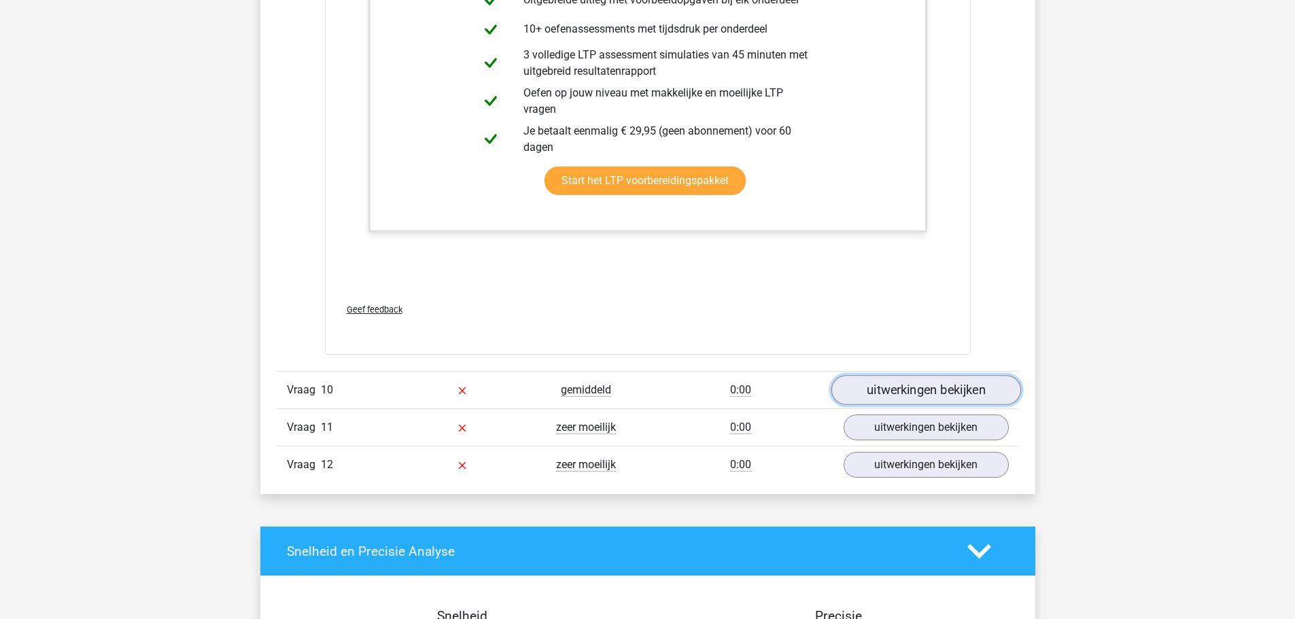
click at [920, 397] on link "uitwerkingen bekijken" at bounding box center [926, 390] width 190 height 30
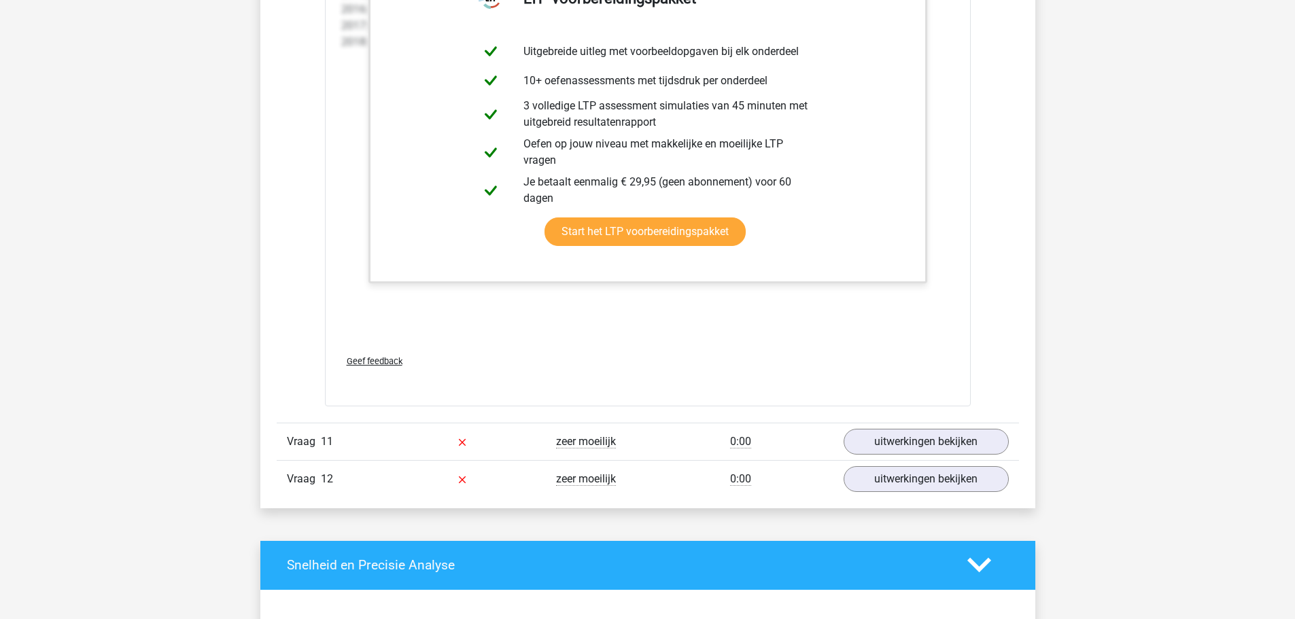
scroll to position [9246, 0]
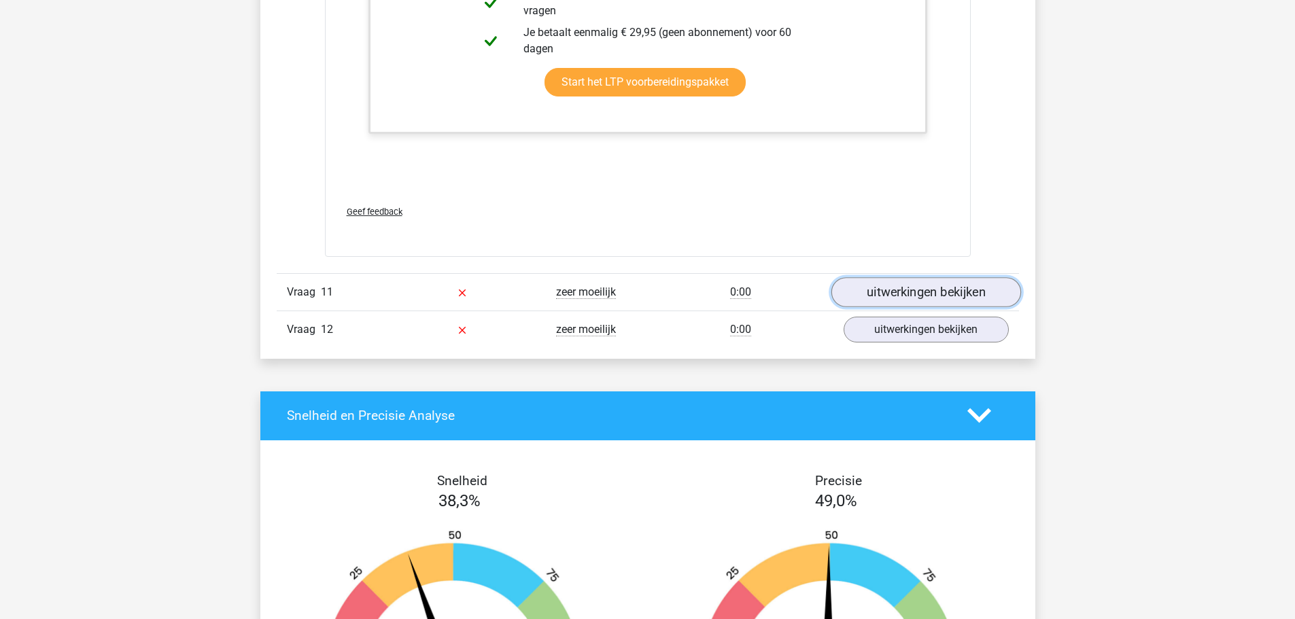
click at [929, 290] on link "uitwerkingen bekijken" at bounding box center [926, 292] width 190 height 30
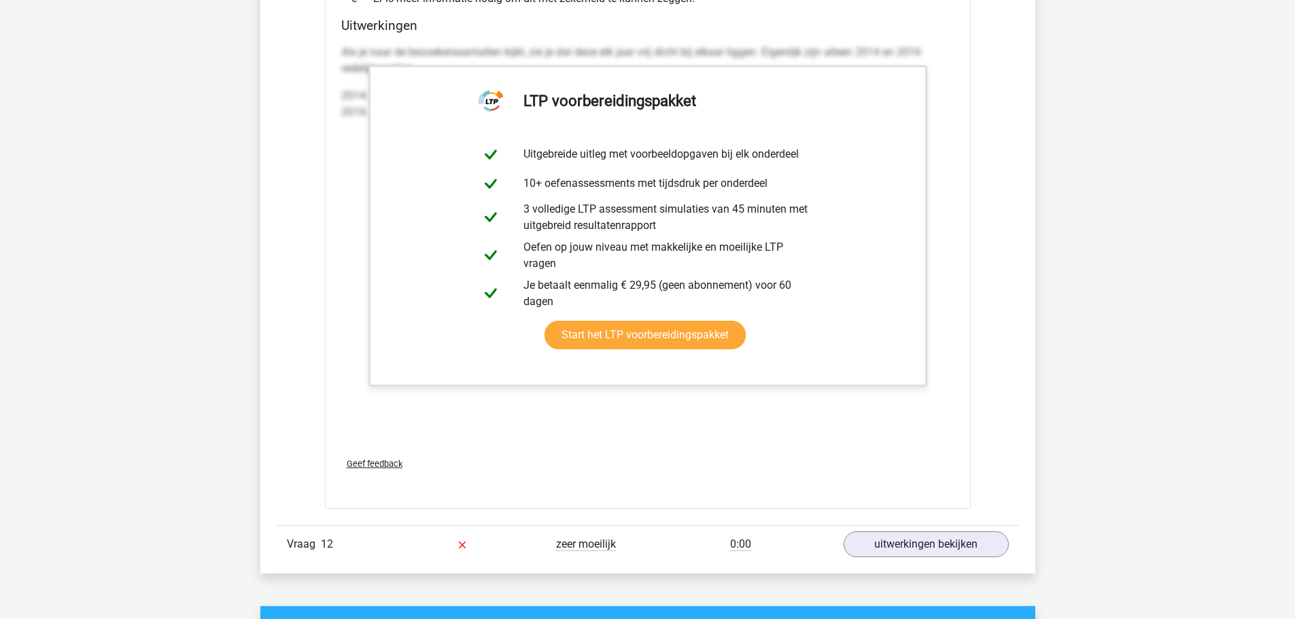
scroll to position [10606, 0]
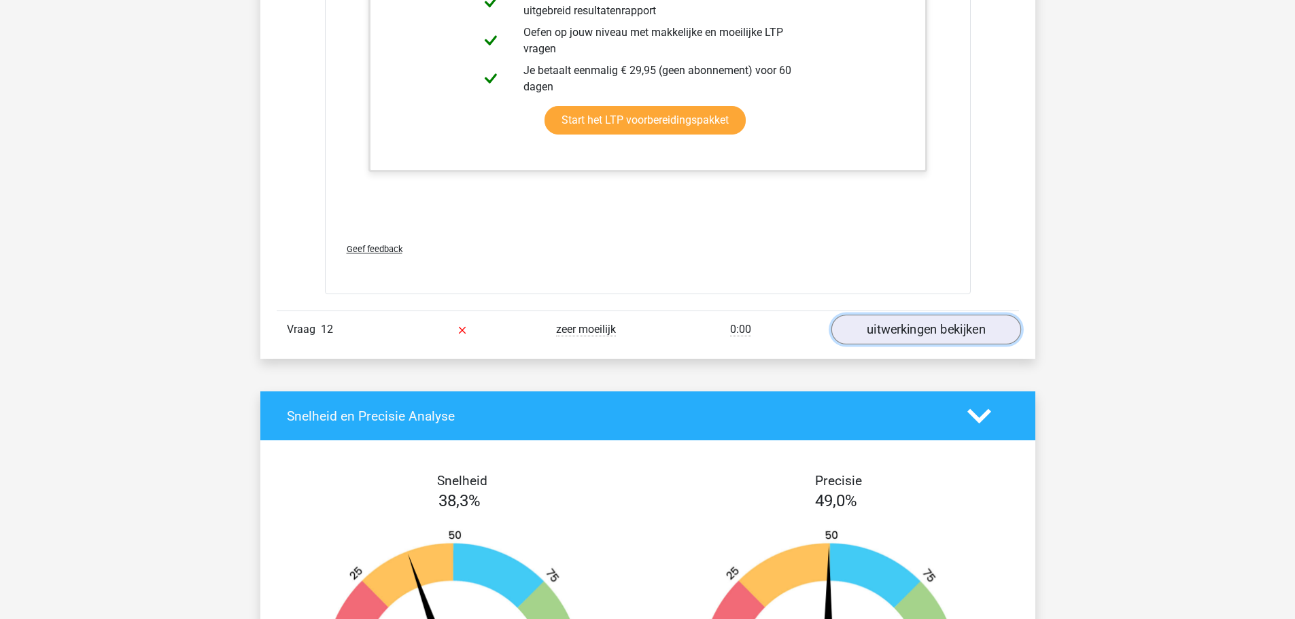
click at [946, 324] on link "uitwerkingen bekijken" at bounding box center [926, 330] width 190 height 30
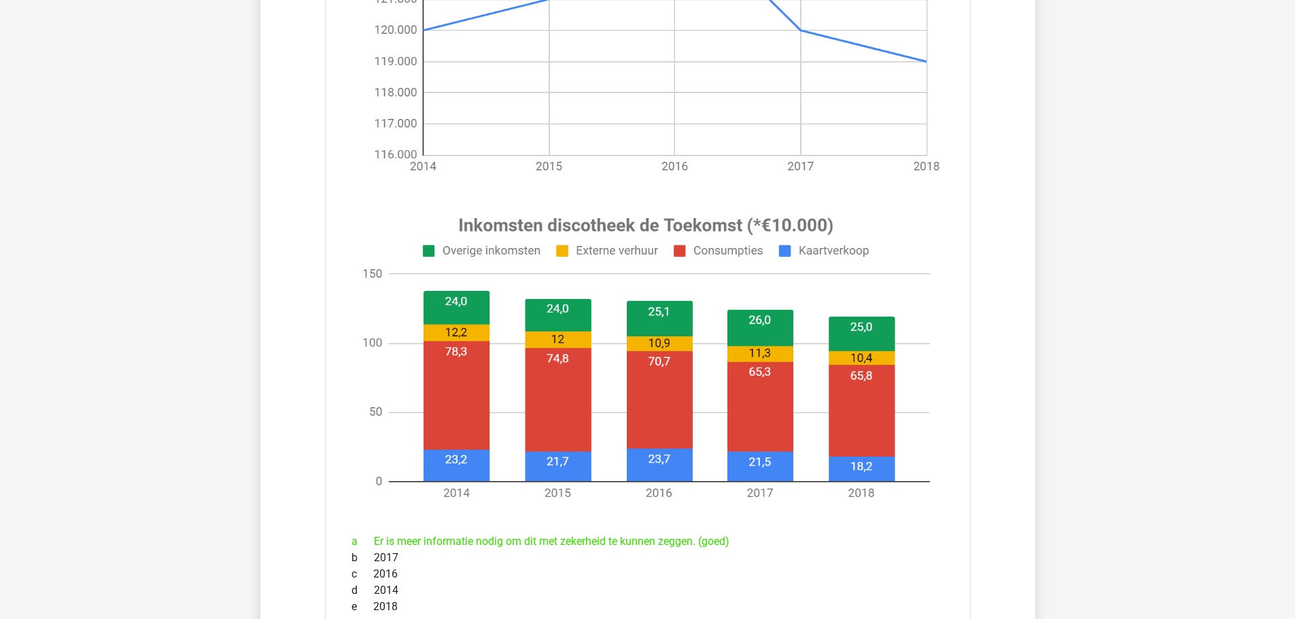
scroll to position [11048, 0]
